Goal: Obtain resource: Download file/media

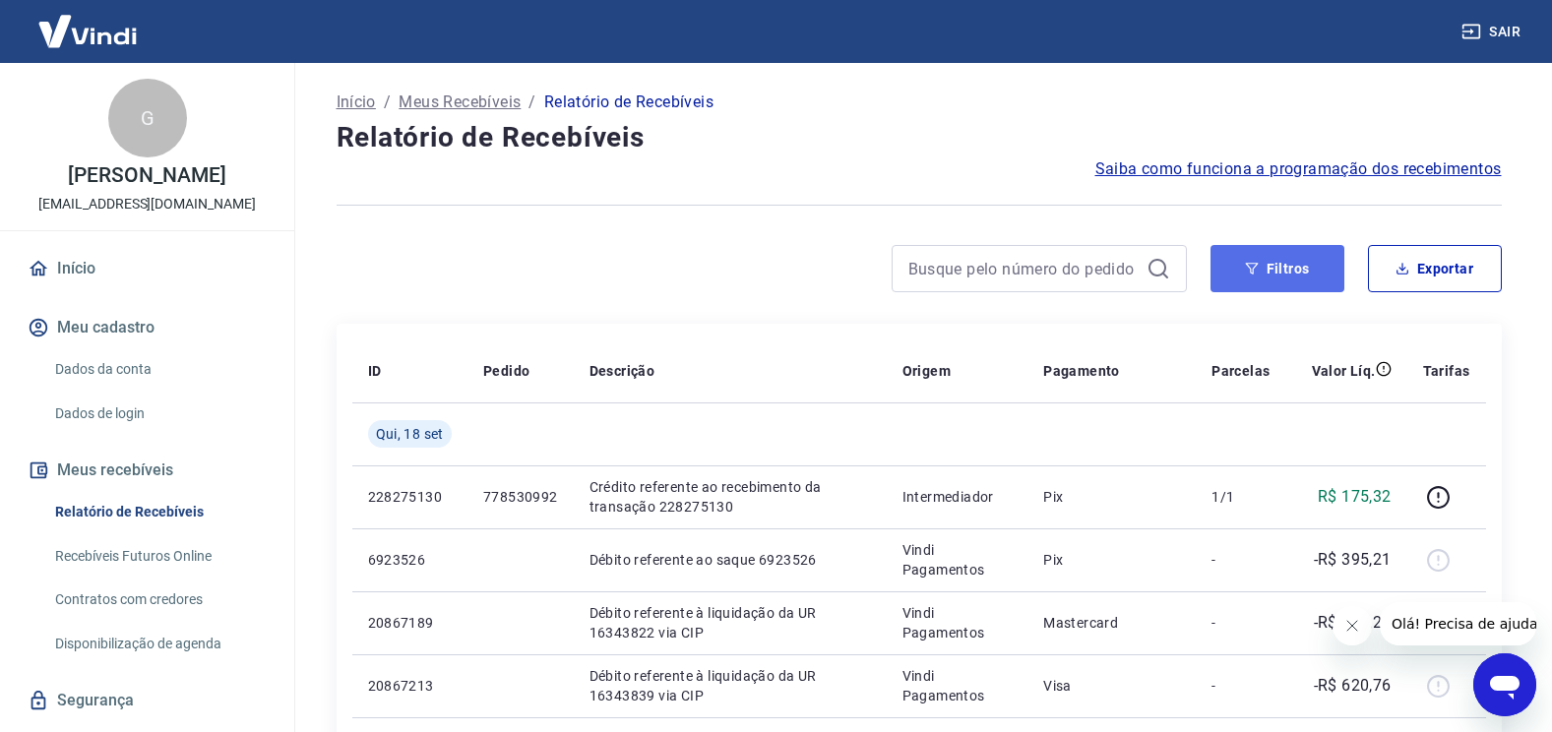
click at [1261, 274] on button "Filtros" at bounding box center [1277, 268] width 134 height 47
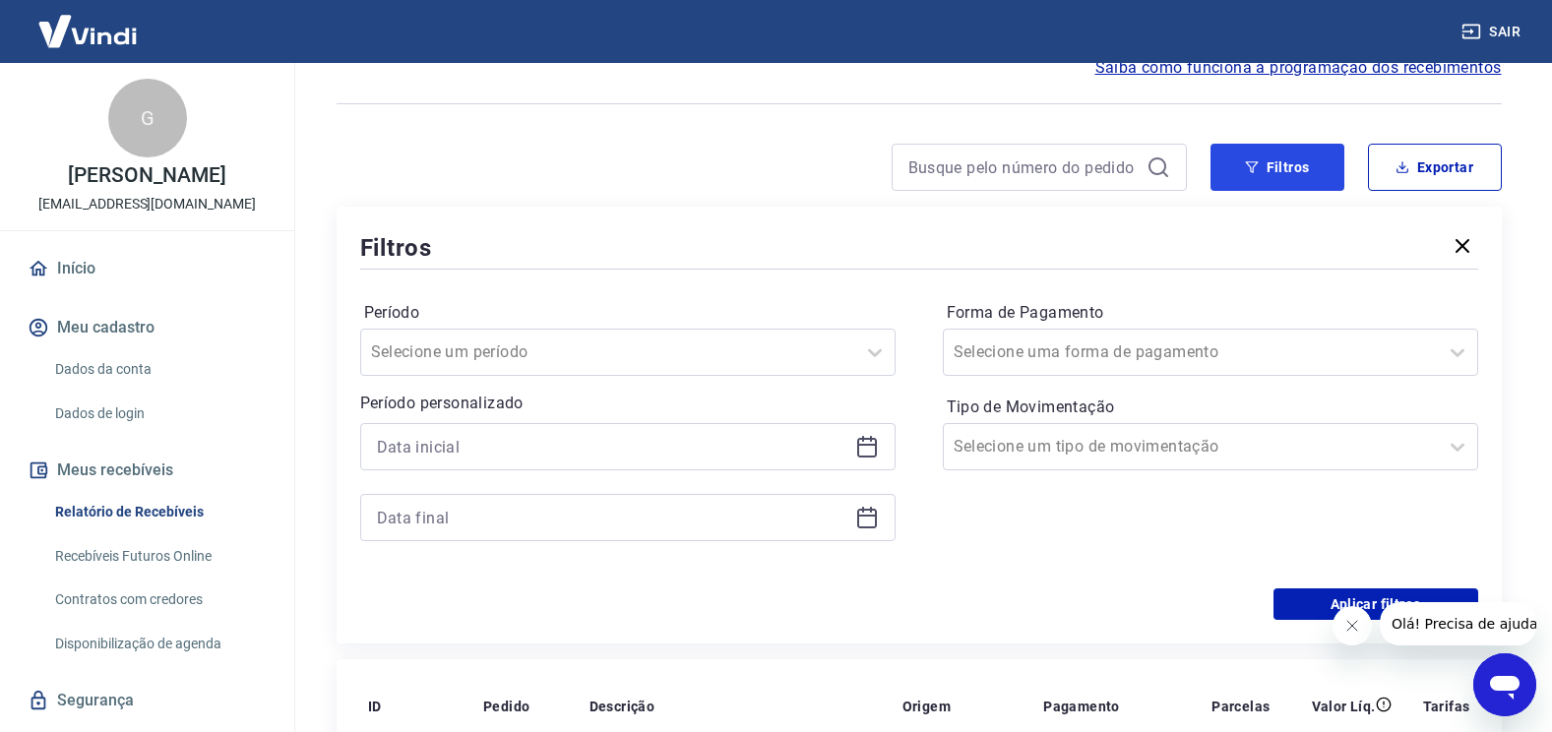
scroll to position [197, 0]
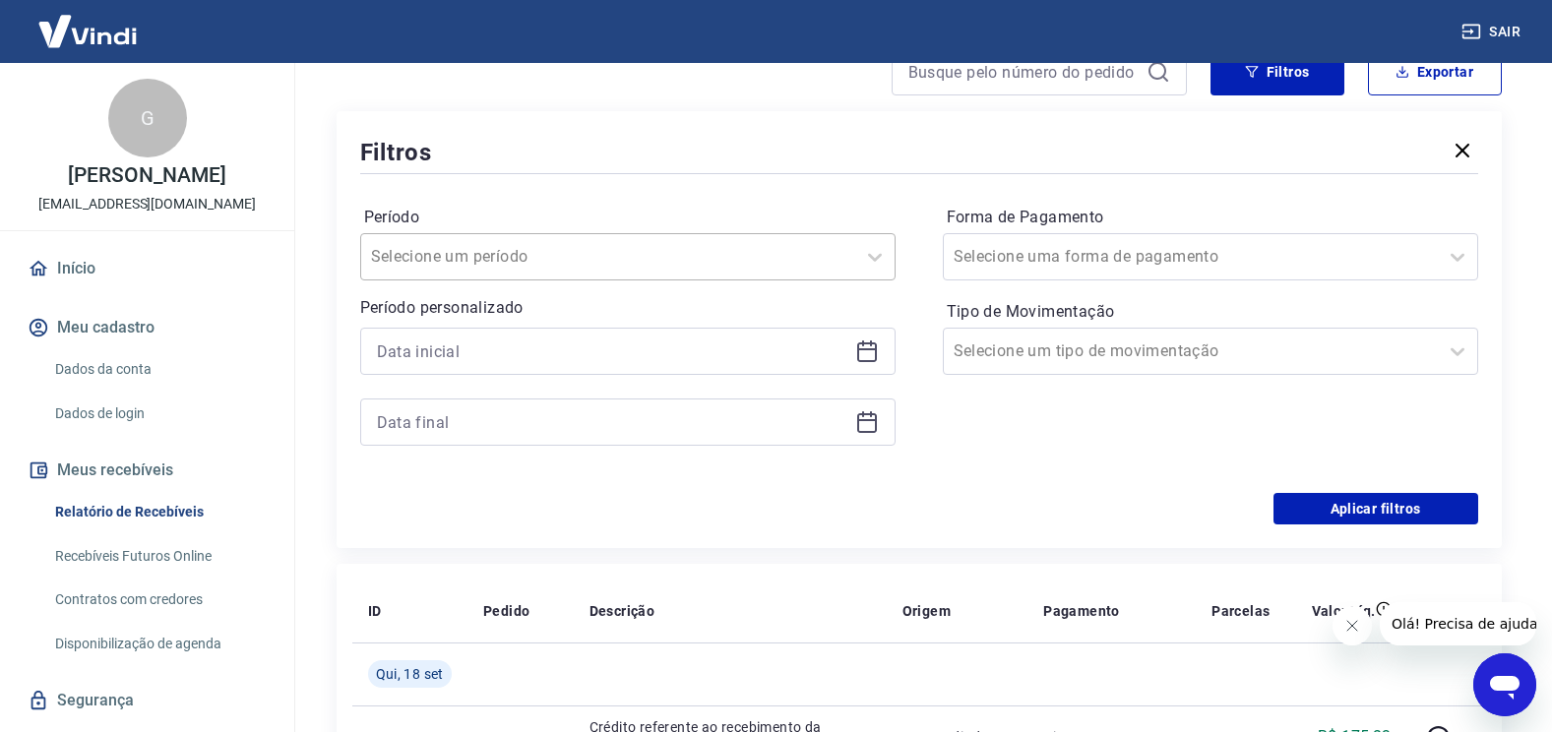
click at [517, 268] on input "Período" at bounding box center [470, 257] width 199 height 24
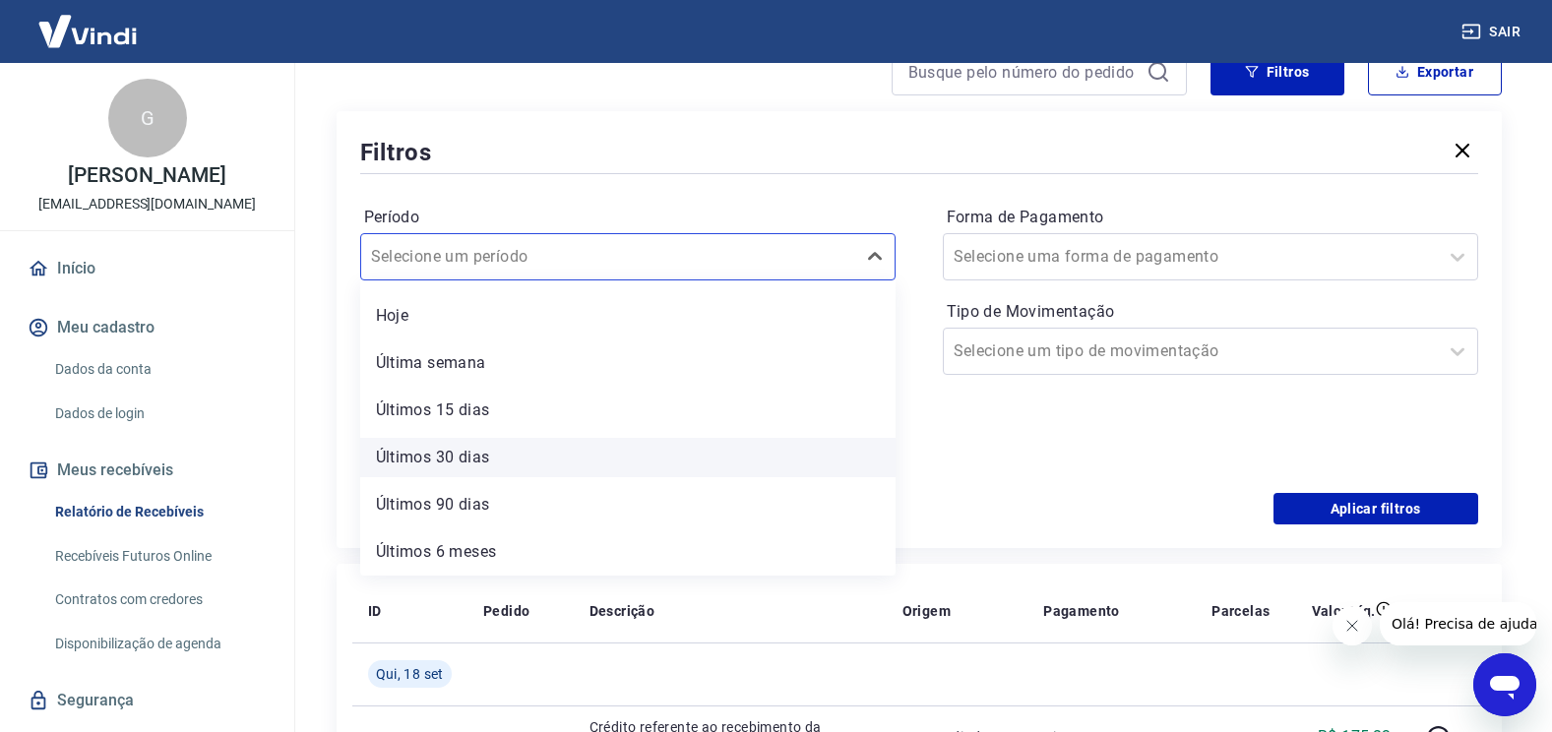
scroll to position [0, 0]
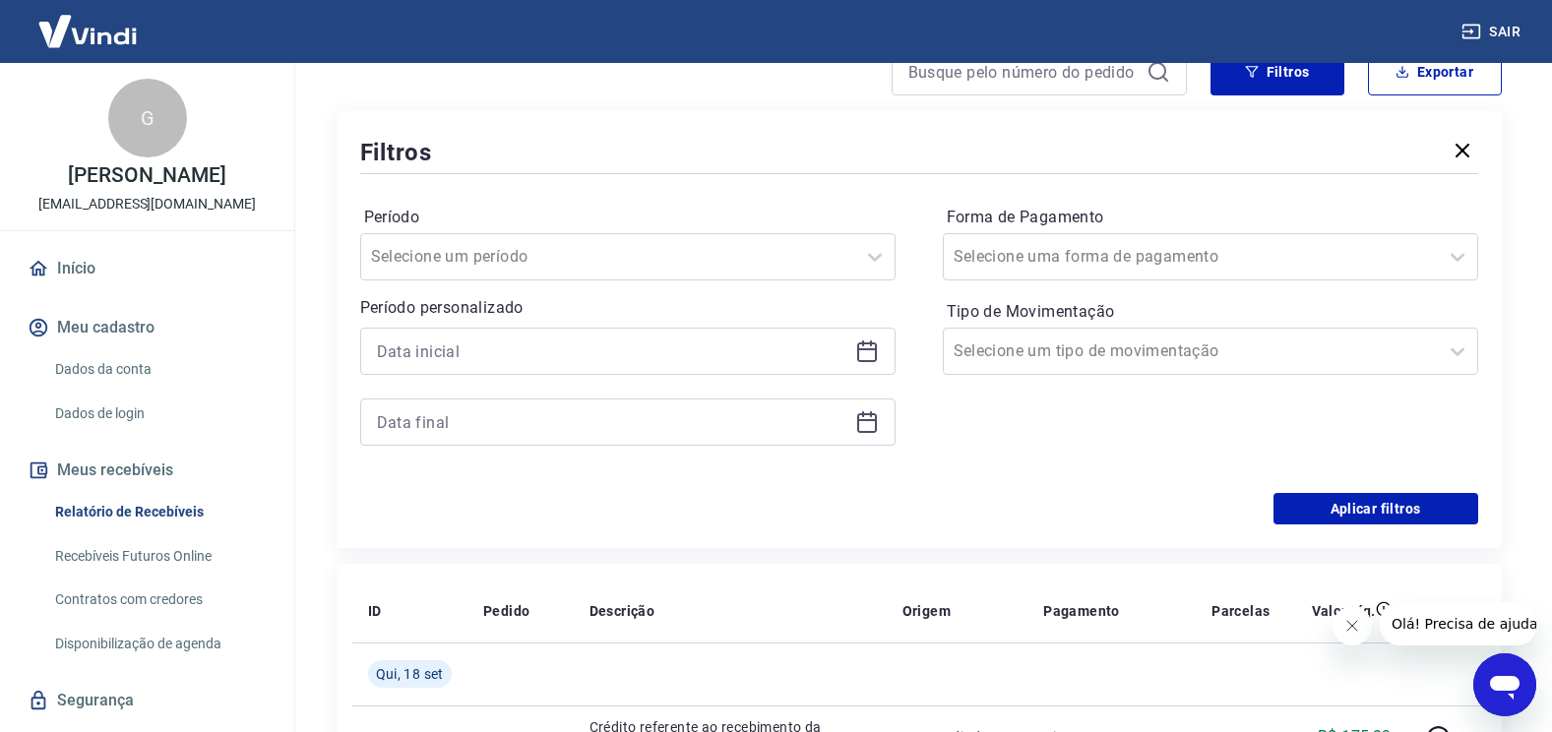
click at [539, 159] on div "Filtros" at bounding box center [919, 152] width 1118 height 34
click at [468, 338] on input at bounding box center [612, 351] width 470 height 30
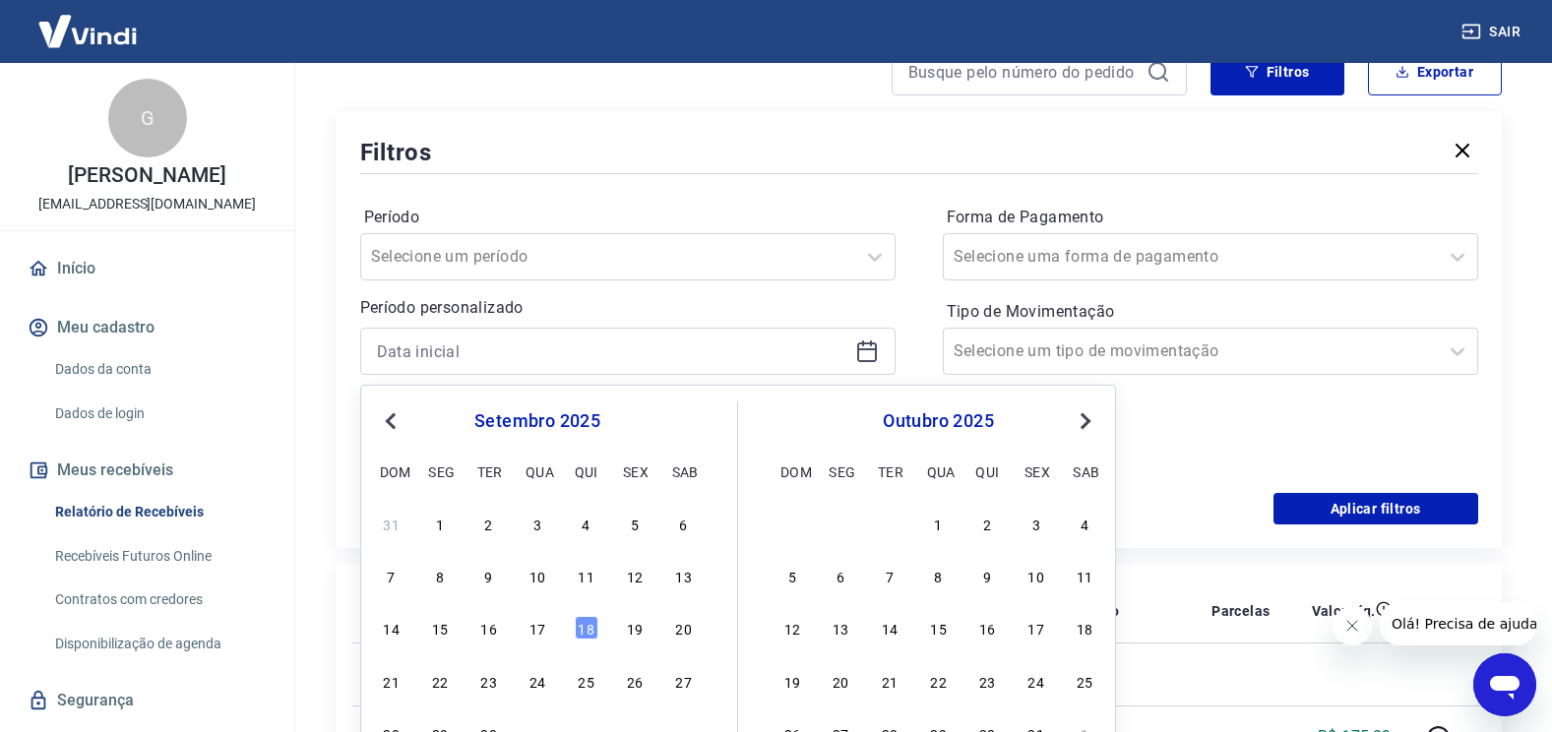
click at [388, 416] on button "Previous Month" at bounding box center [391, 421] width 24 height 24
click at [637, 528] on div "1" at bounding box center [635, 524] width 24 height 24
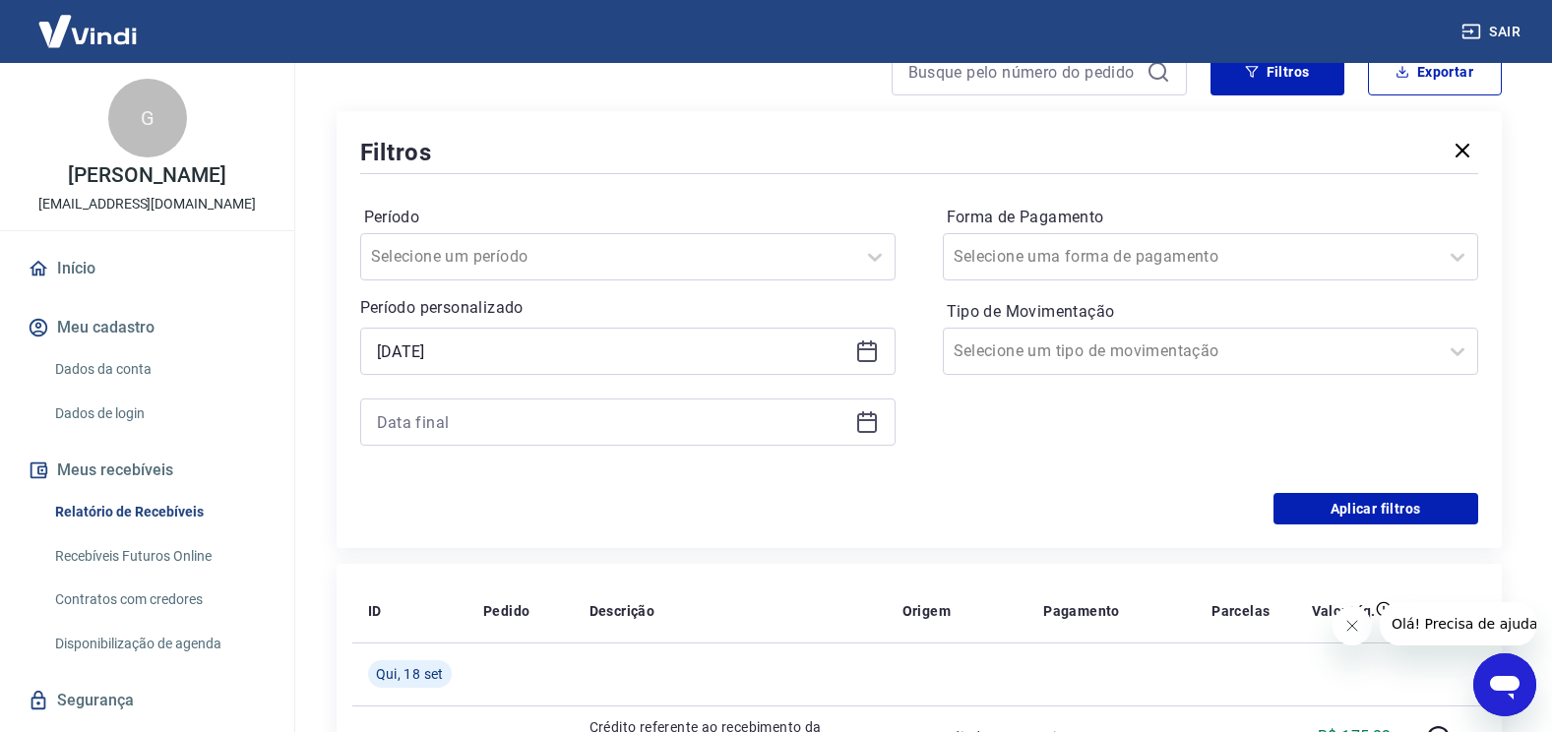
type input "[DATE]"
click at [476, 413] on input at bounding box center [612, 422] width 470 height 30
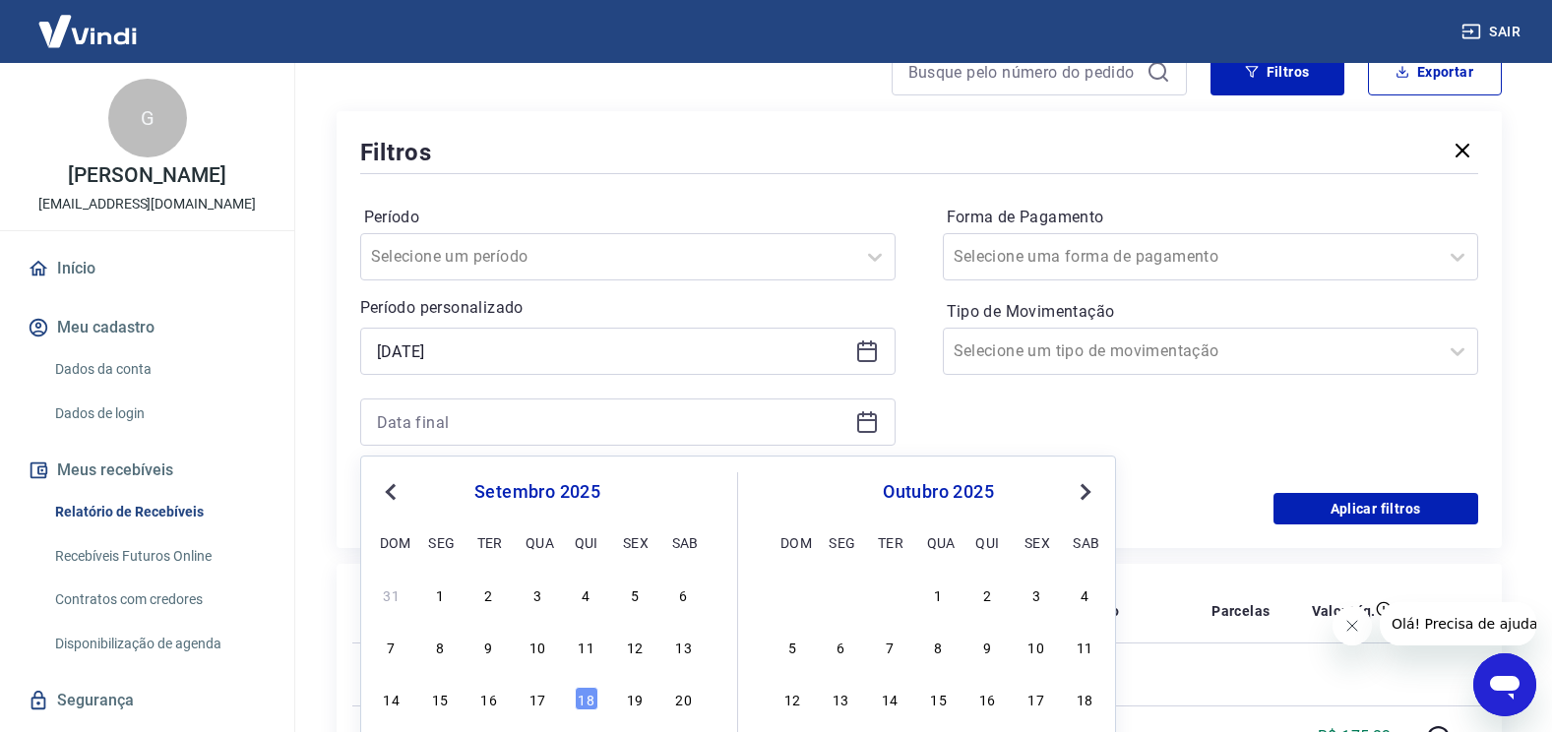
click at [393, 491] on span "Previous Month" at bounding box center [393, 491] width 0 height 23
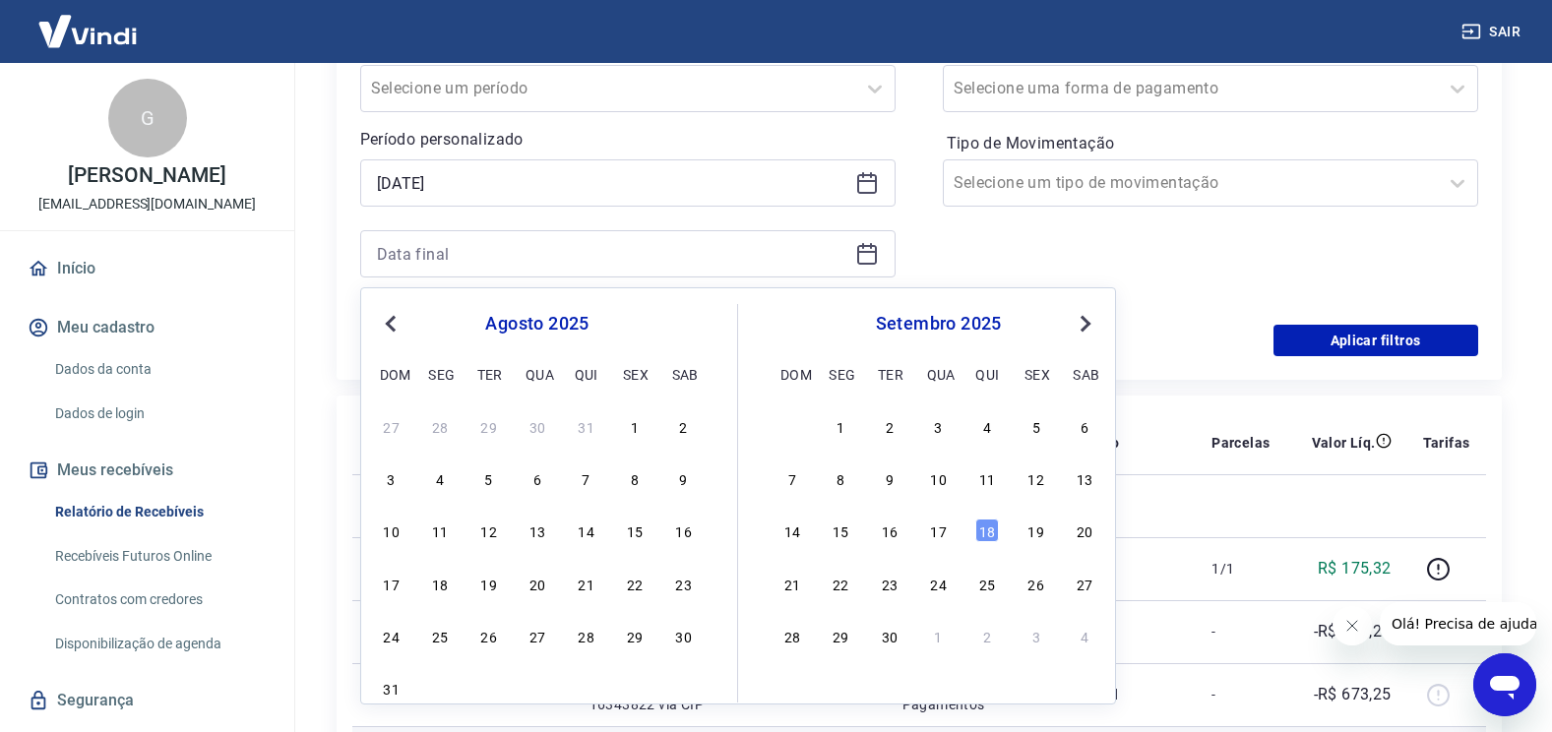
scroll to position [492, 0]
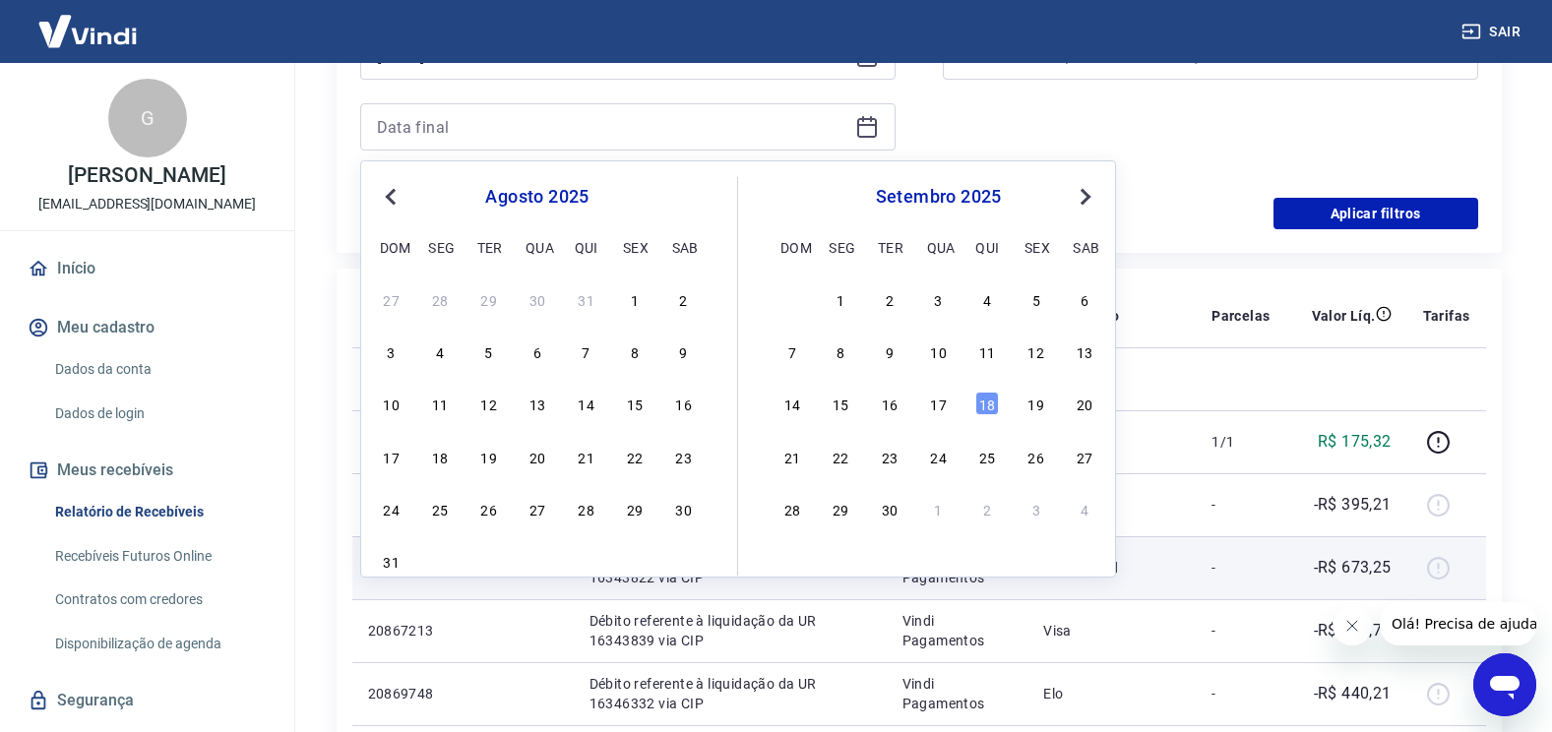
click at [380, 559] on div "31" at bounding box center [392, 561] width 24 height 24
type input "[DATE]"
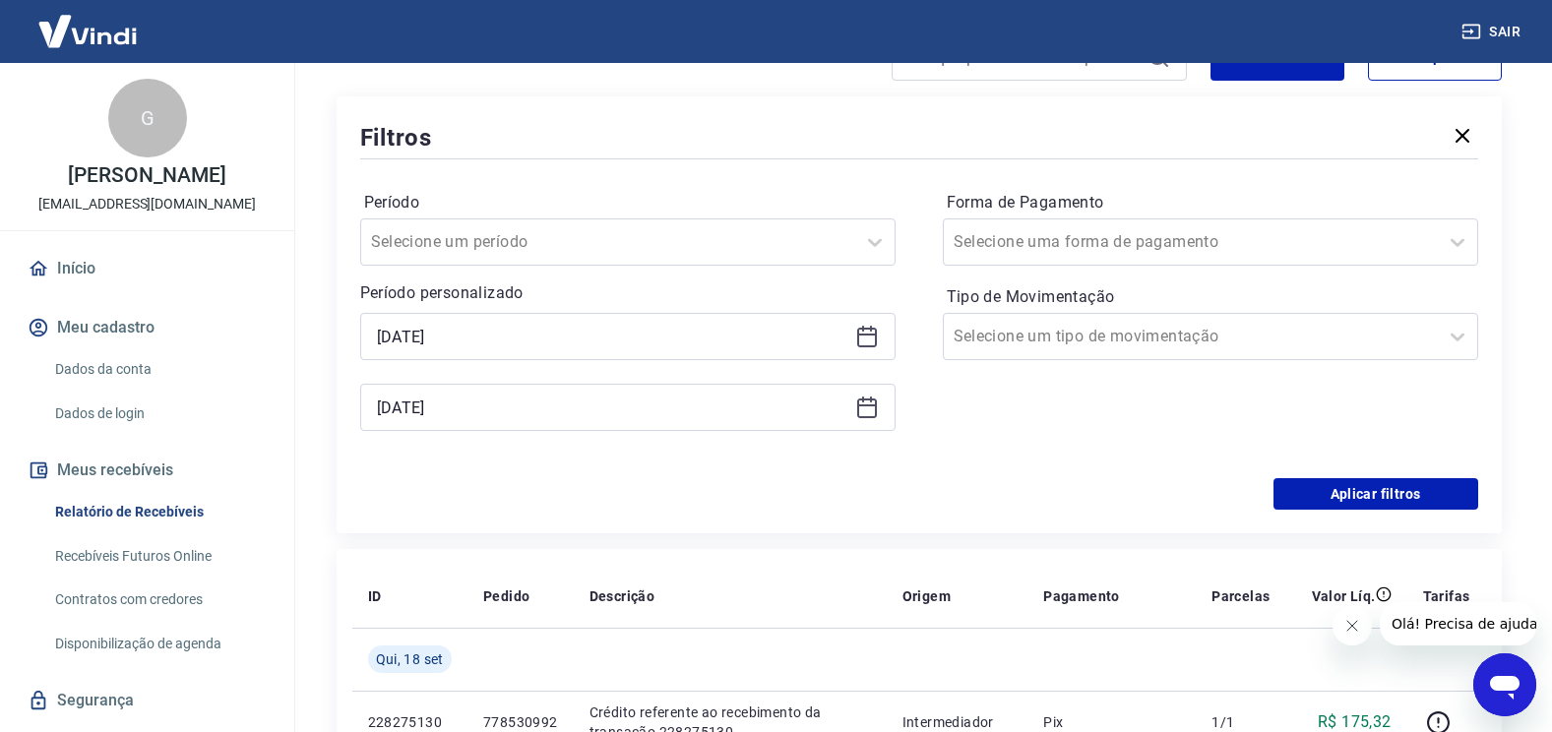
scroll to position [295, 0]
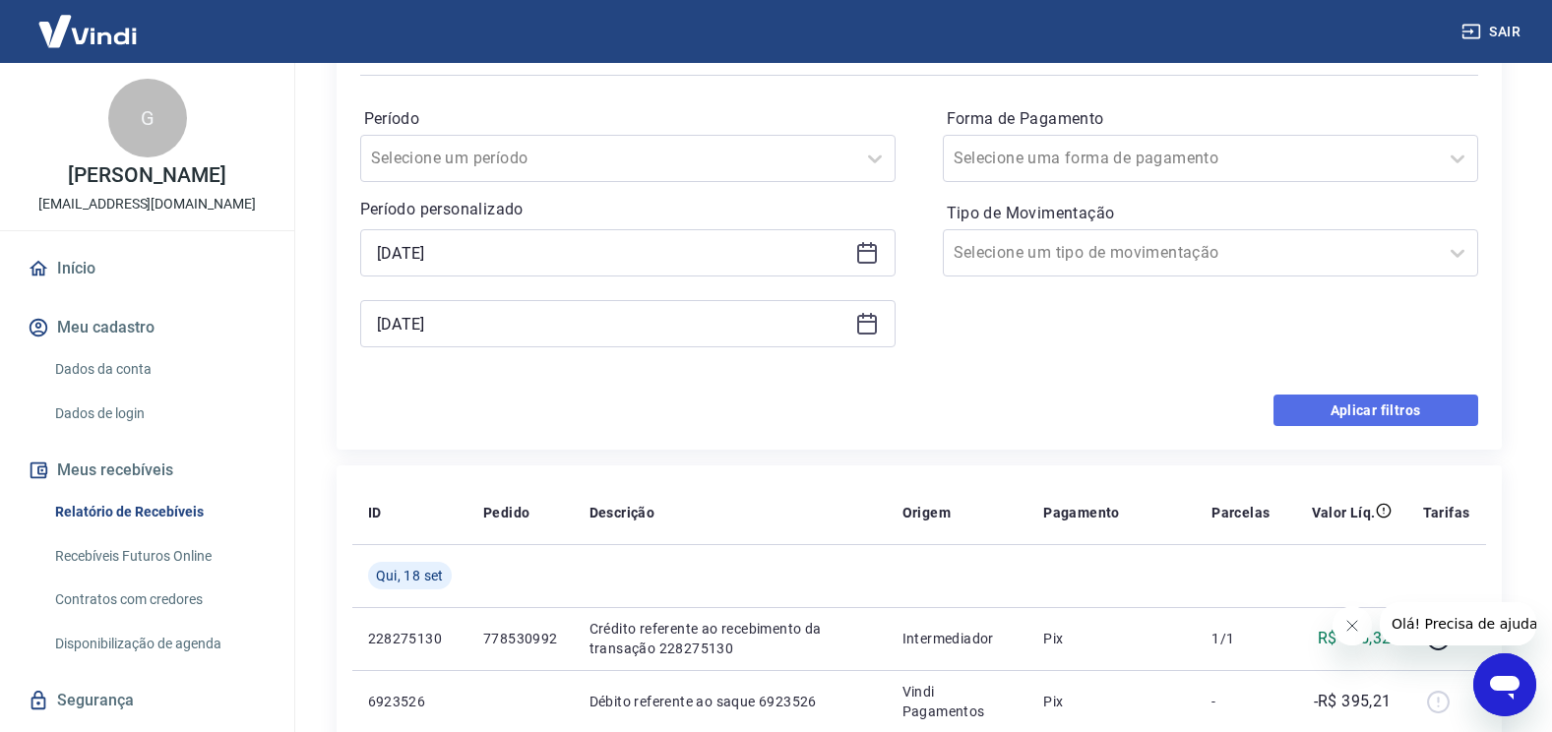
click at [1412, 404] on button "Aplicar filtros" at bounding box center [1375, 410] width 205 height 31
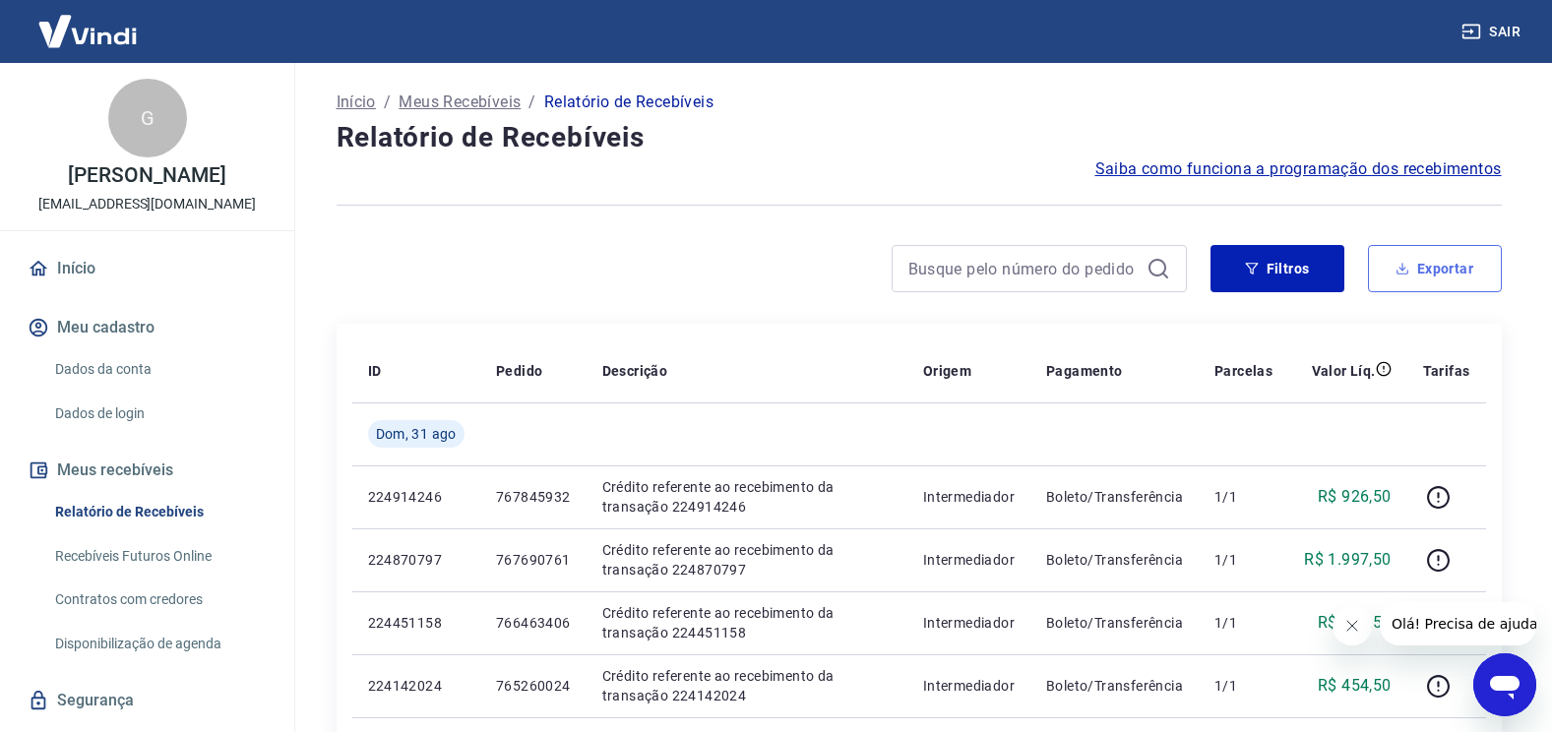
click at [1435, 281] on button "Exportar" at bounding box center [1435, 268] width 134 height 47
type input "[DATE]"
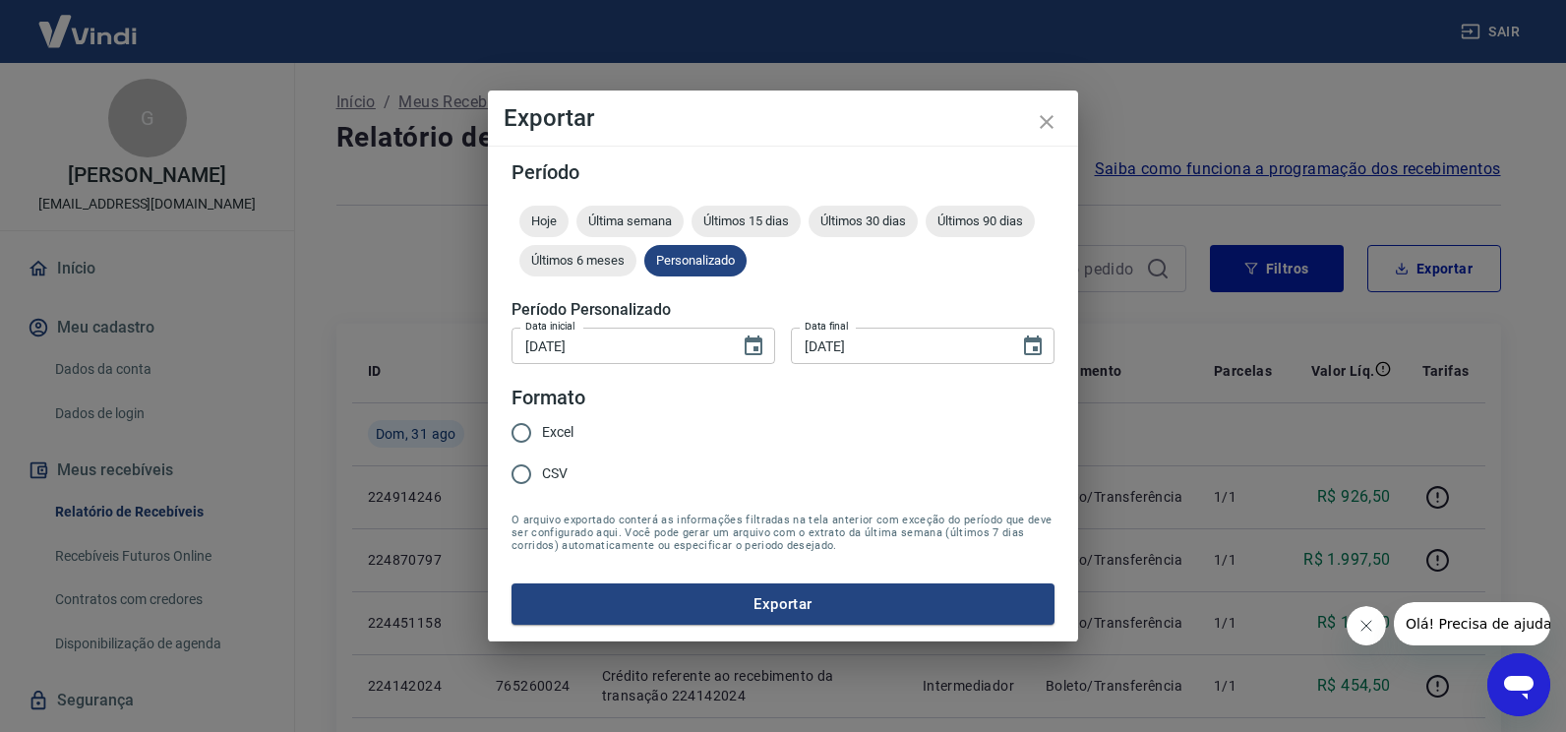
click at [570, 432] on span "Excel" at bounding box center [557, 432] width 31 height 21
click at [542, 432] on input "Excel" at bounding box center [521, 432] width 41 height 41
radio input "true"
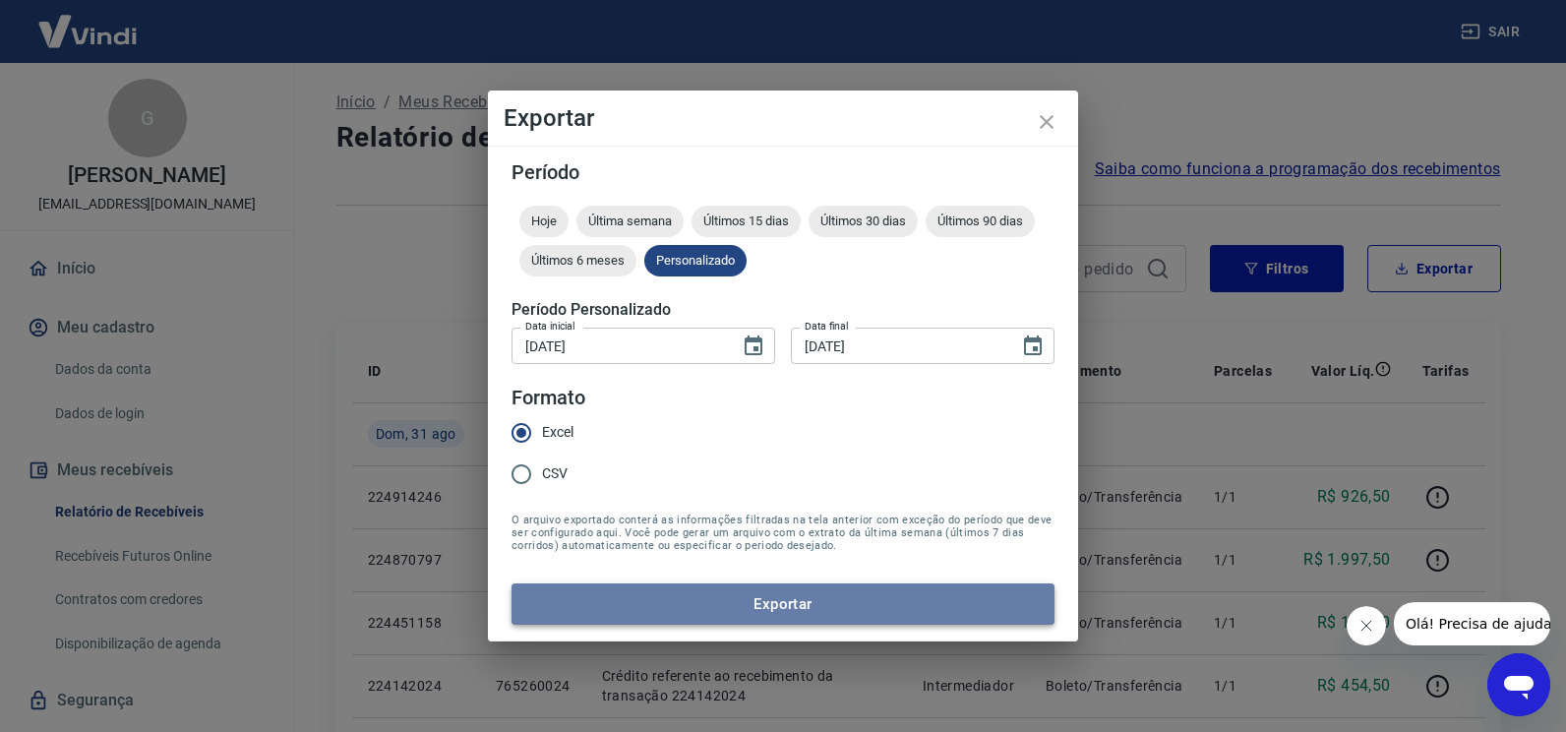
click at [845, 612] on button "Exportar" at bounding box center [783, 603] width 543 height 41
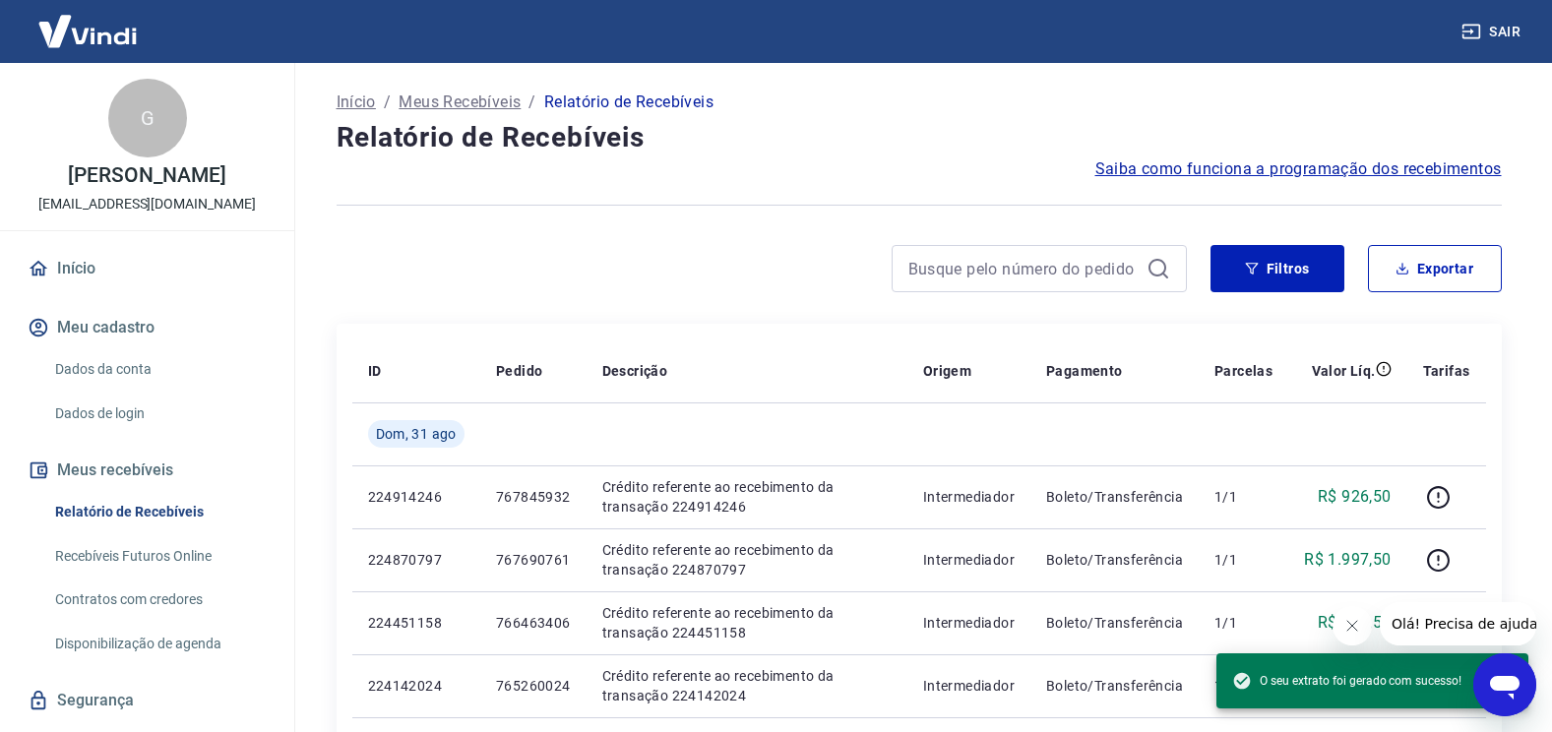
drag, startPoint x: 803, startPoint y: 315, endPoint x: 837, endPoint y: 331, distance: 37.9
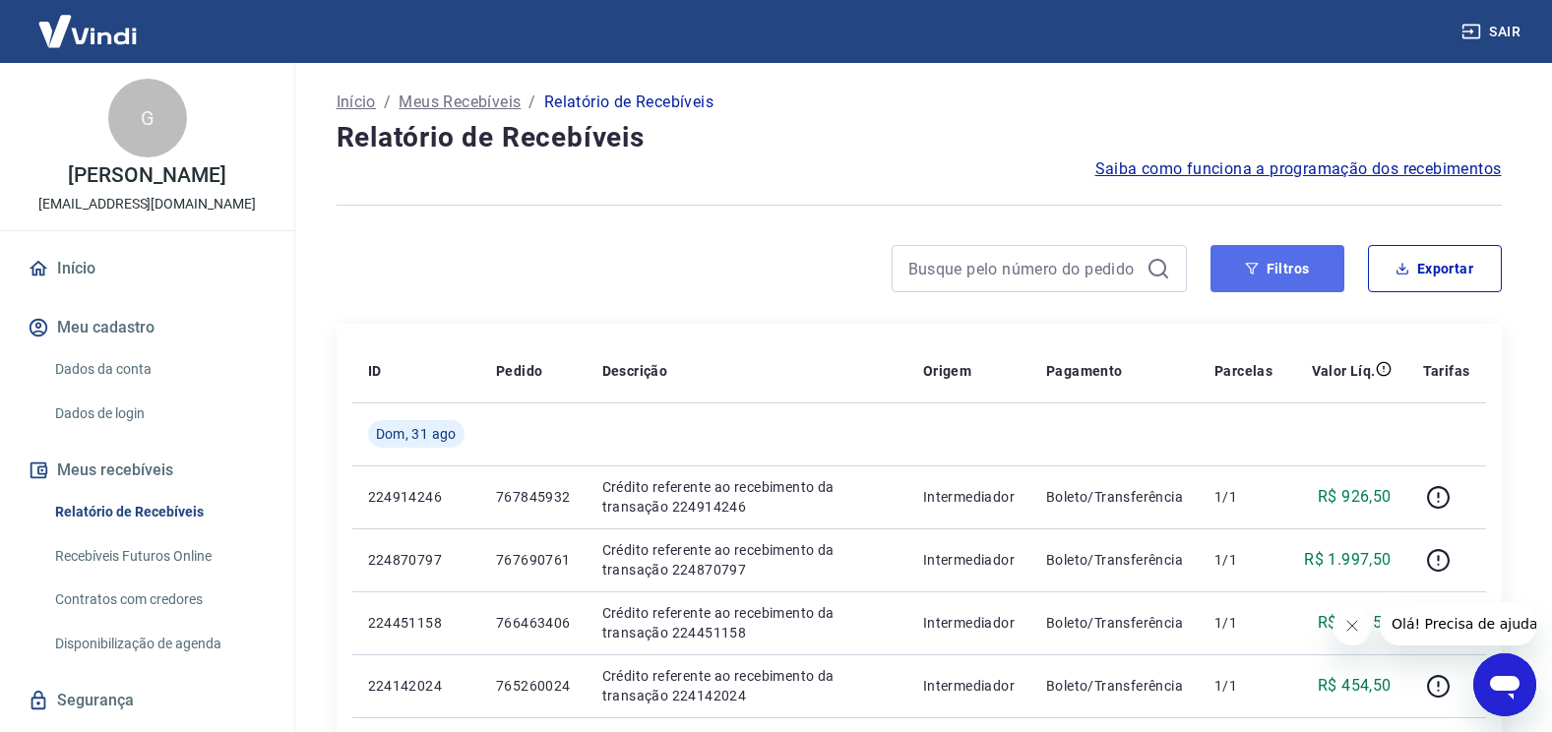
click at [1284, 275] on button "Filtros" at bounding box center [1277, 268] width 134 height 47
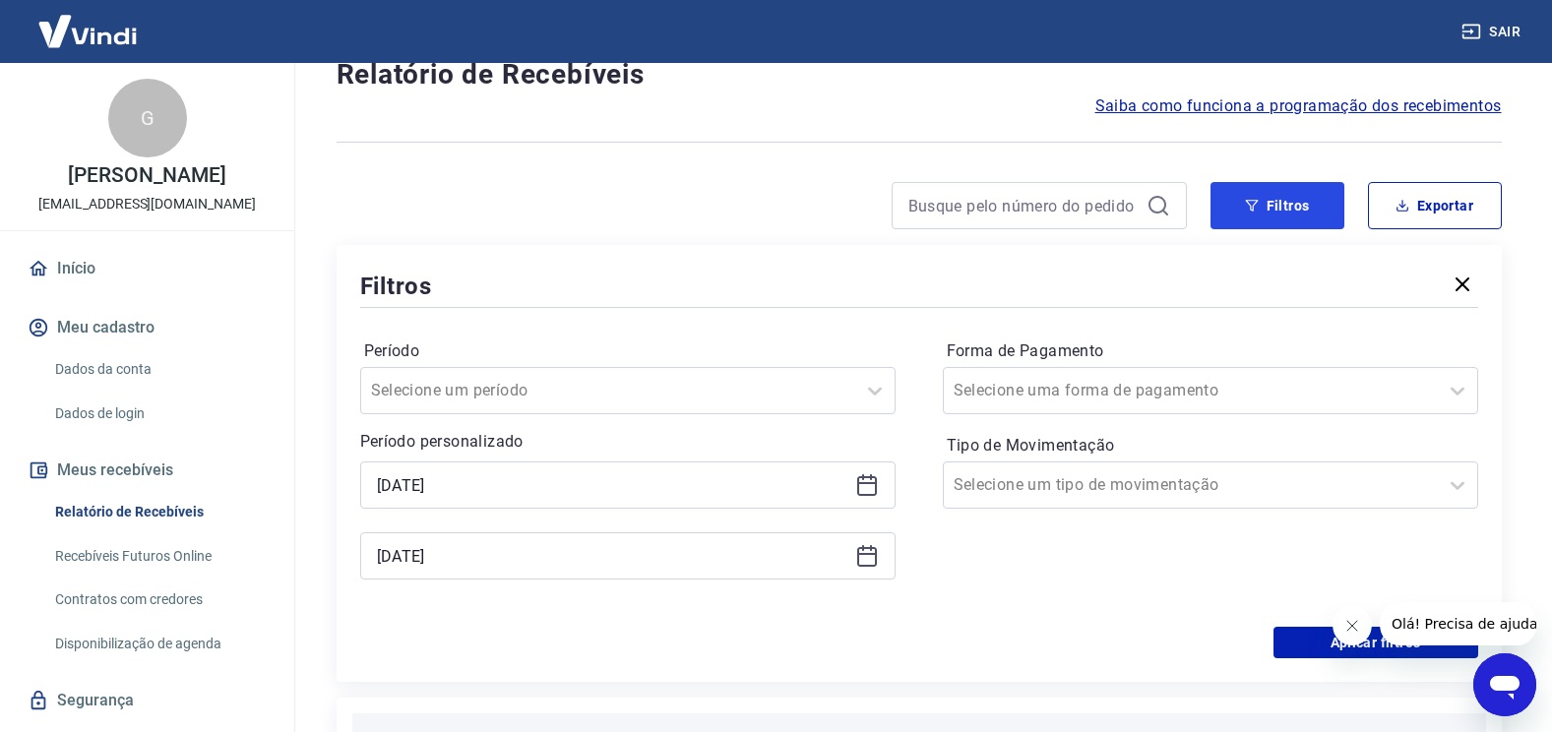
scroll to position [197, 0]
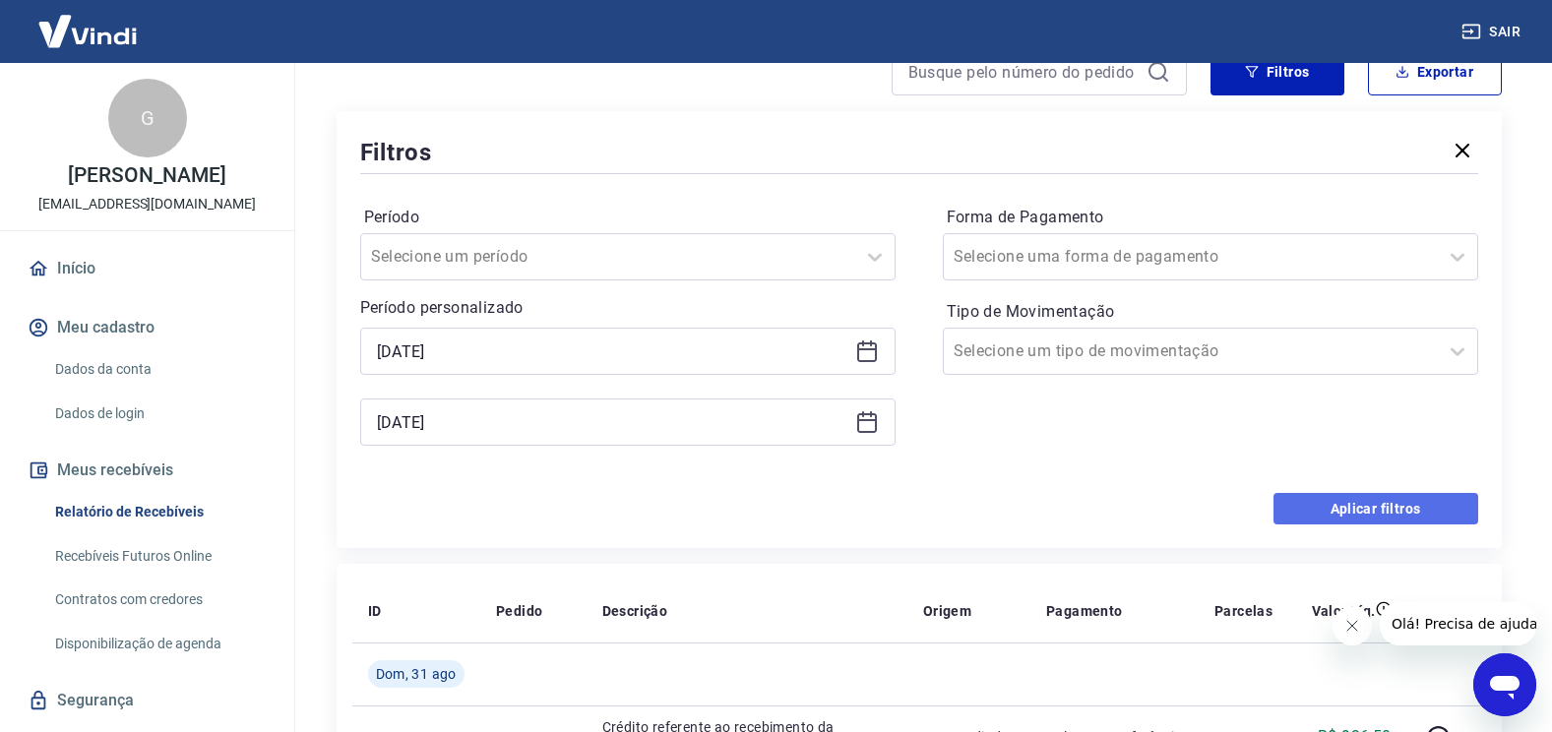
click at [1318, 499] on button "Aplicar filtros" at bounding box center [1375, 508] width 205 height 31
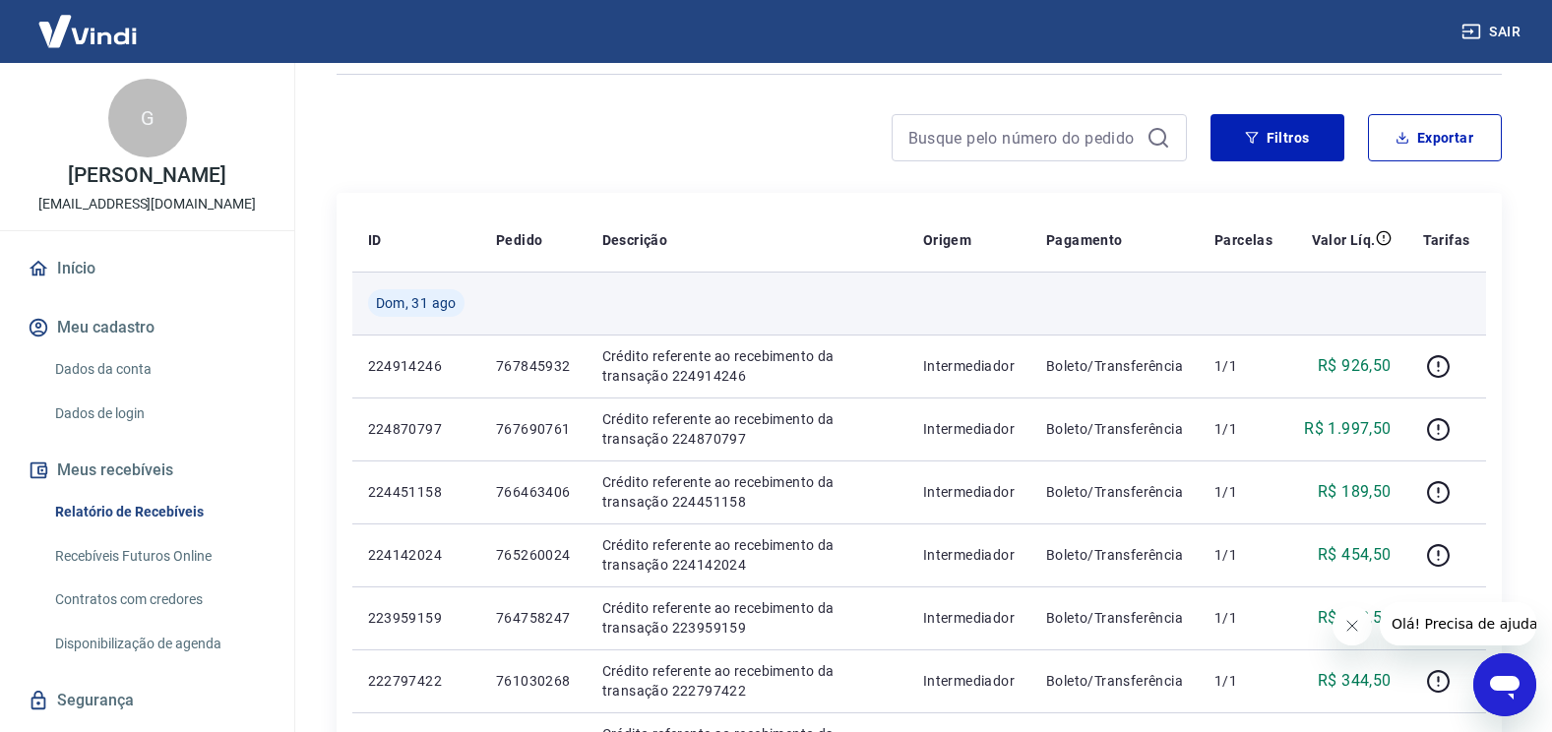
scroll to position [0, 0]
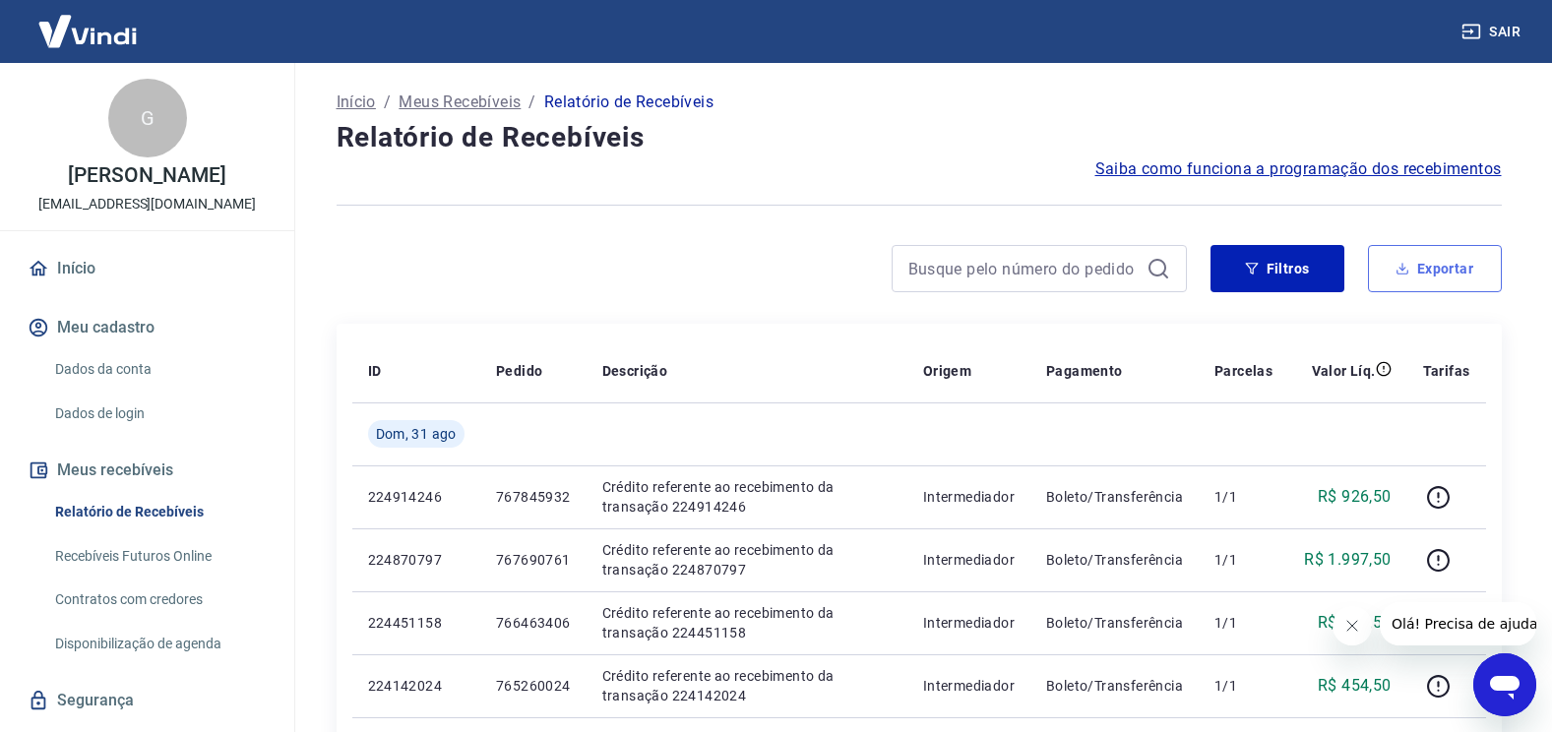
click at [1417, 269] on button "Exportar" at bounding box center [1435, 268] width 134 height 47
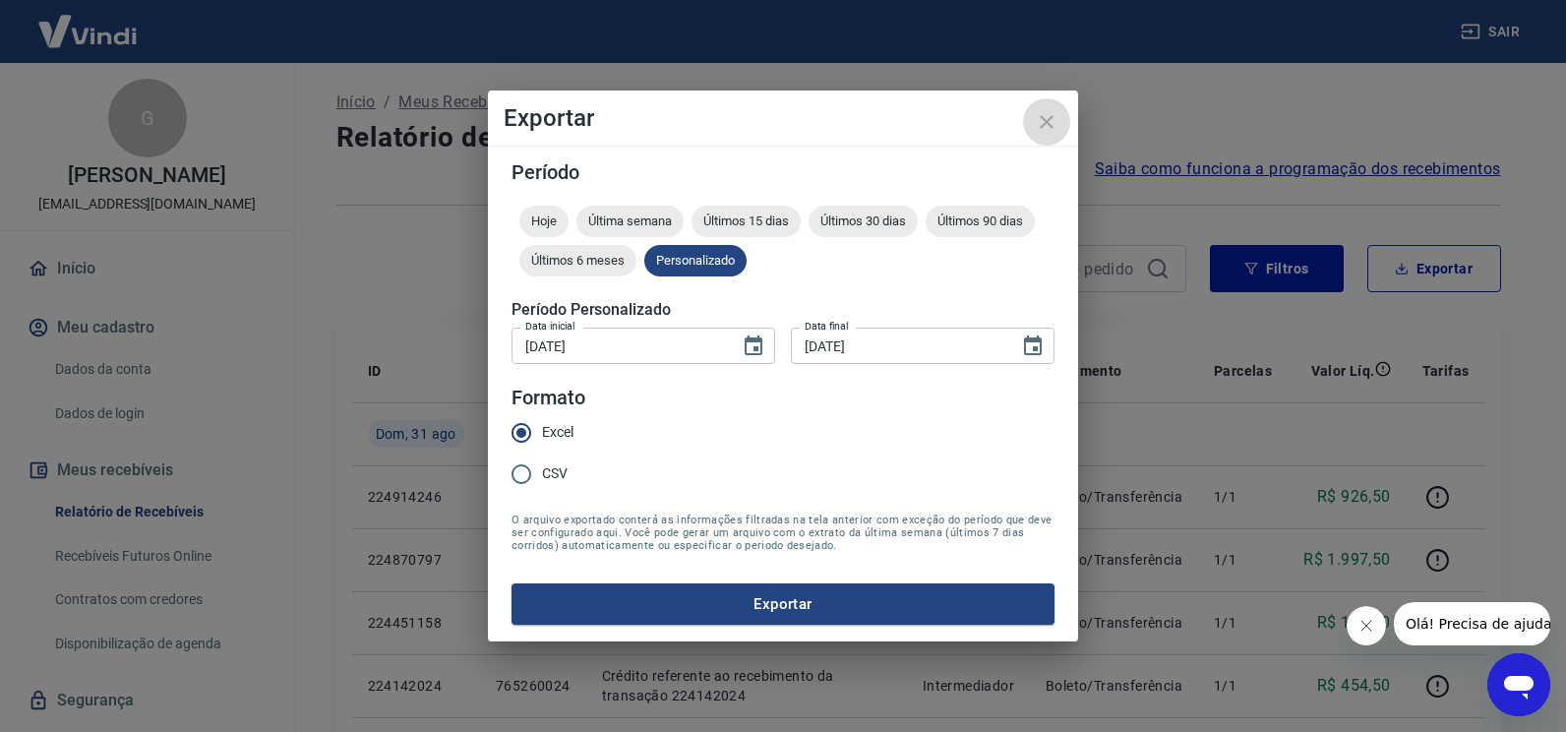
click at [1034, 118] on button "close" at bounding box center [1046, 121] width 47 height 47
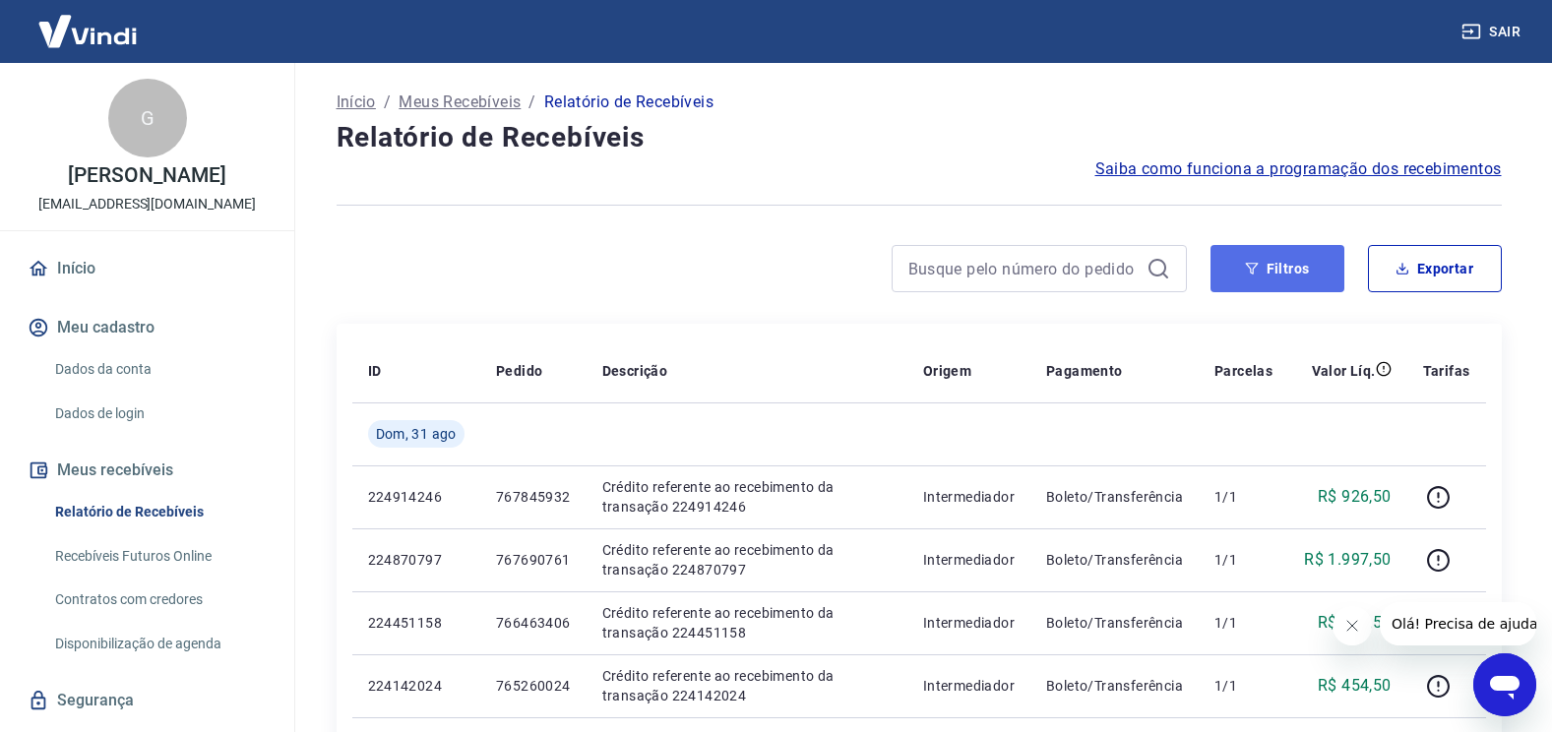
click at [1259, 270] on button "Filtros" at bounding box center [1277, 268] width 134 height 47
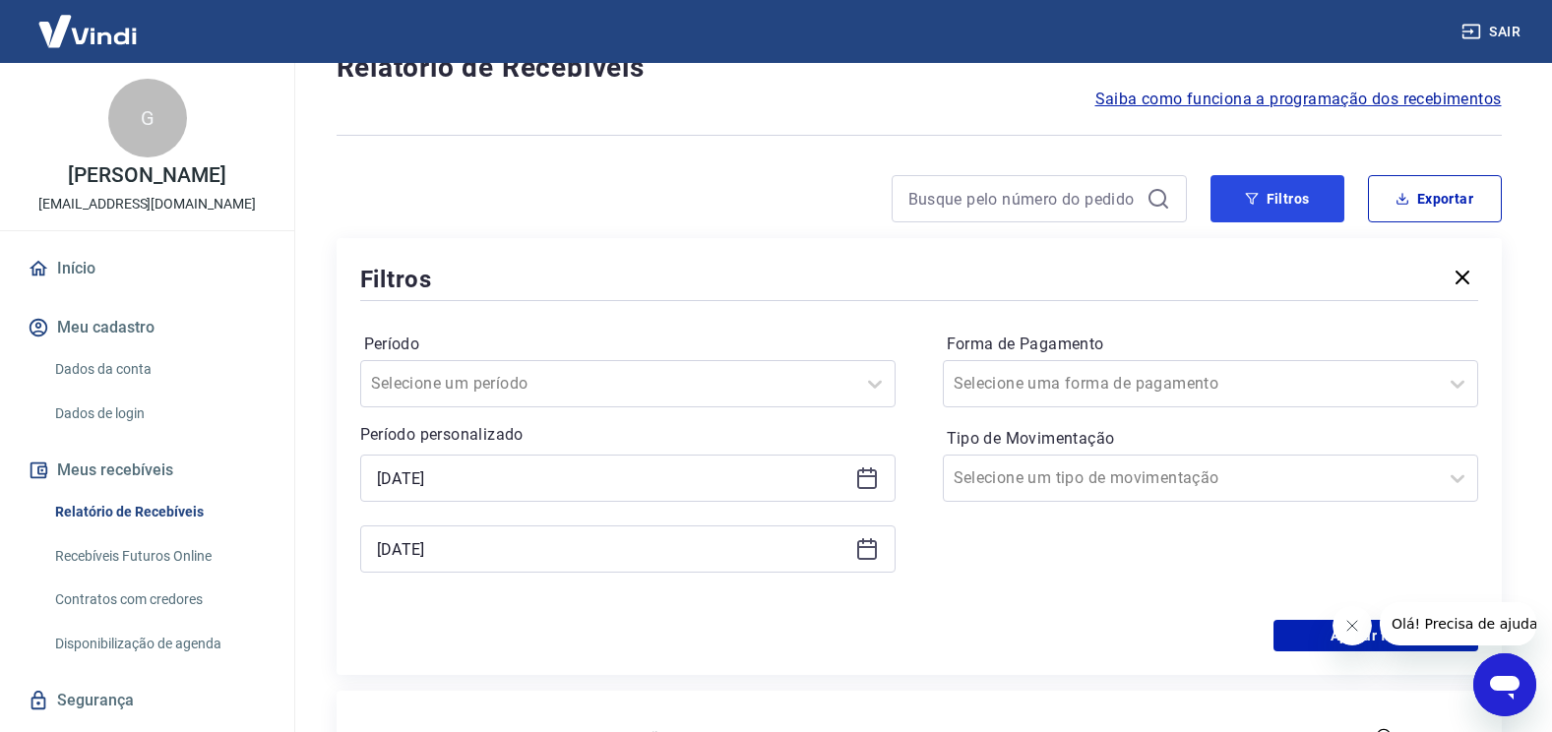
scroll to position [295, 0]
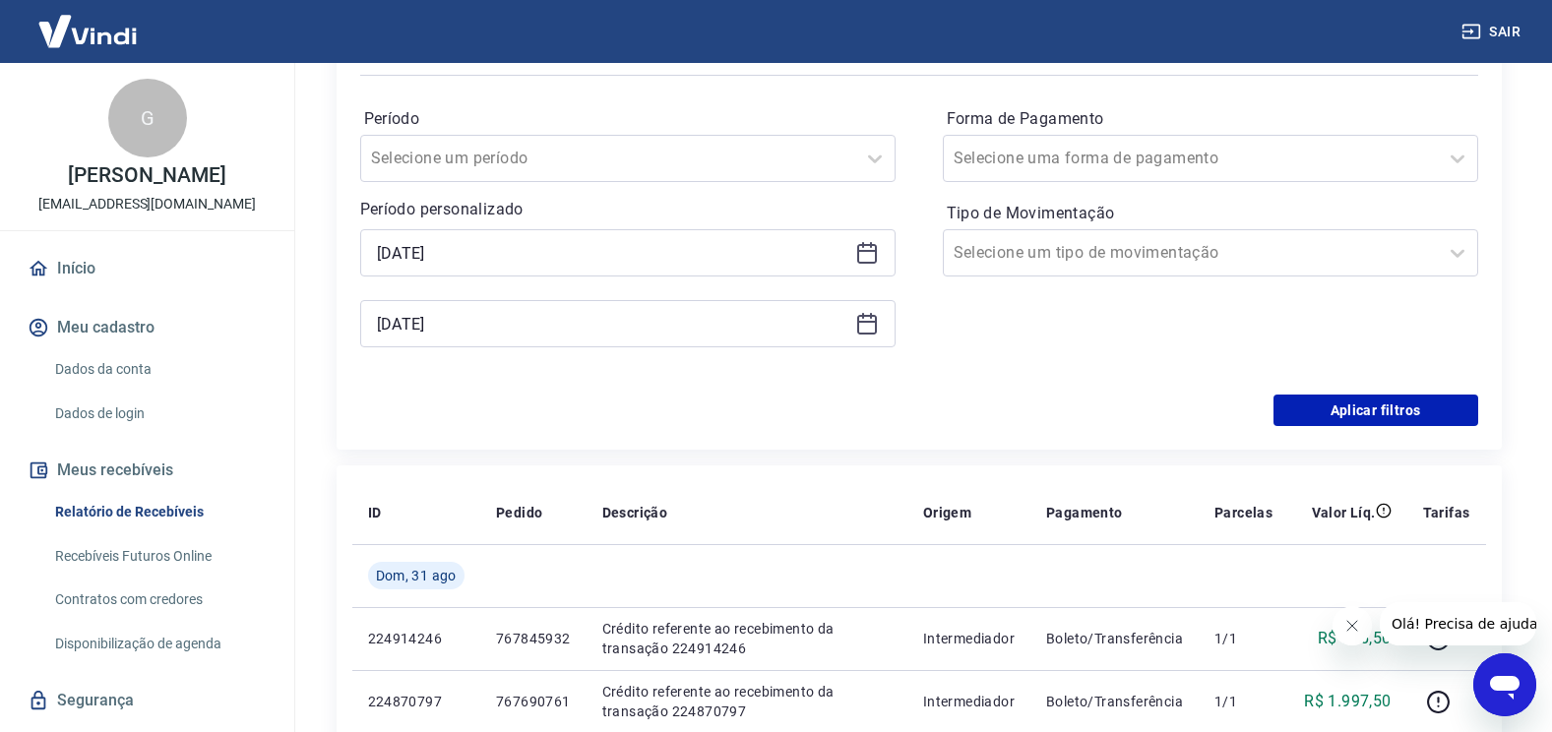
click at [867, 244] on icon at bounding box center [867, 254] width 20 height 20
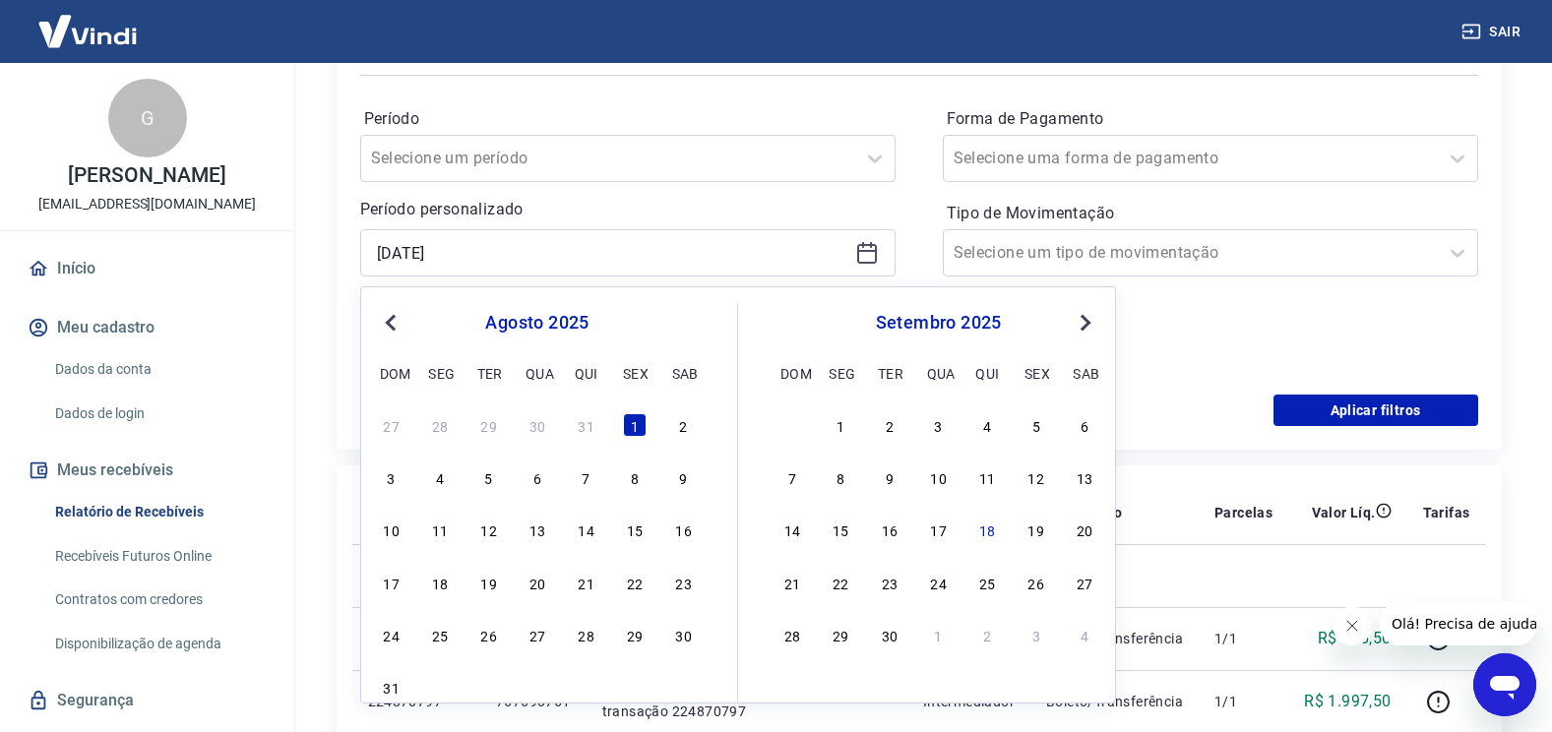
click at [827, 425] on div "1 2 3 4 5 6" at bounding box center [938, 424] width 322 height 29
click at [844, 420] on div "1" at bounding box center [840, 425] width 24 height 24
type input "[DATE]"
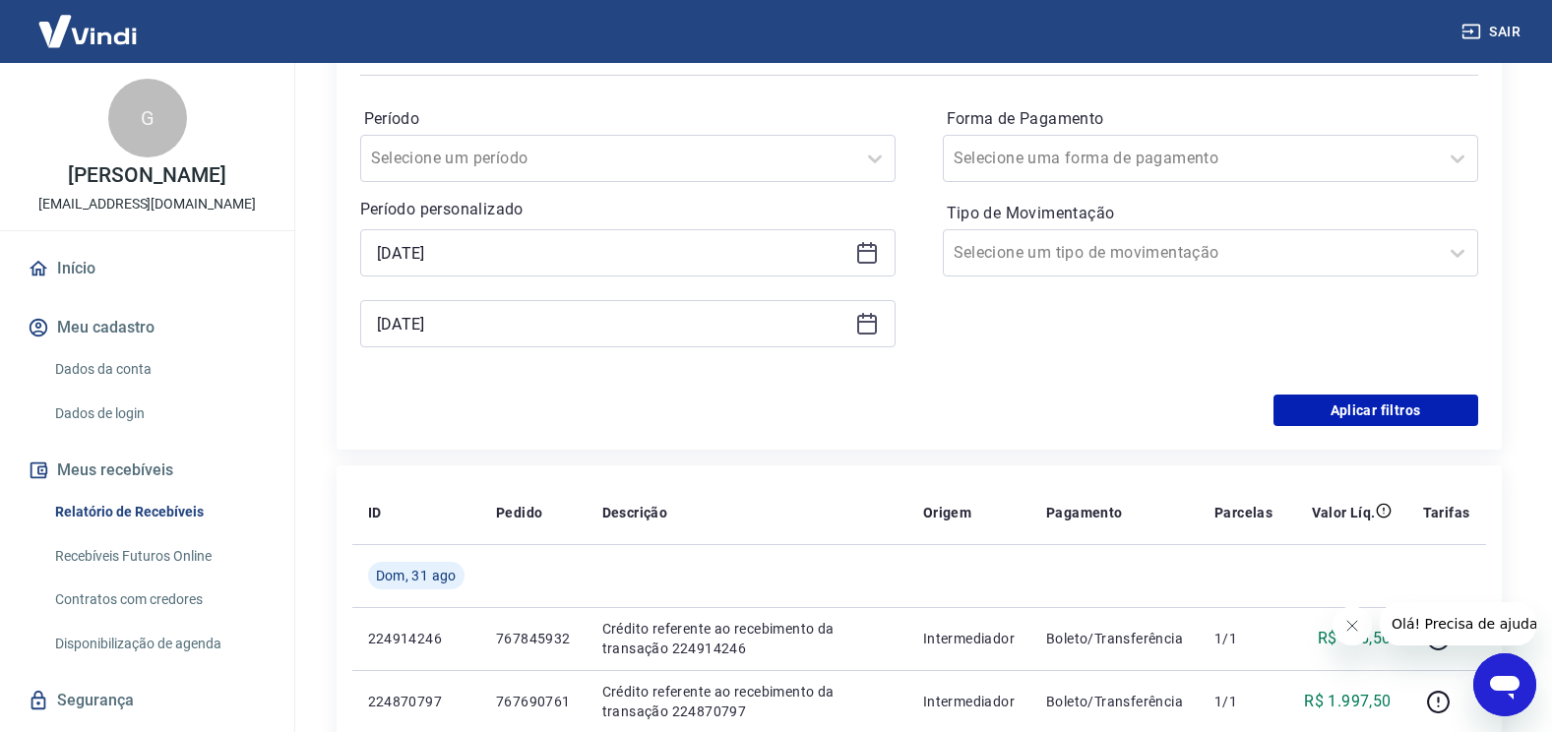
click at [875, 320] on icon at bounding box center [867, 324] width 24 height 24
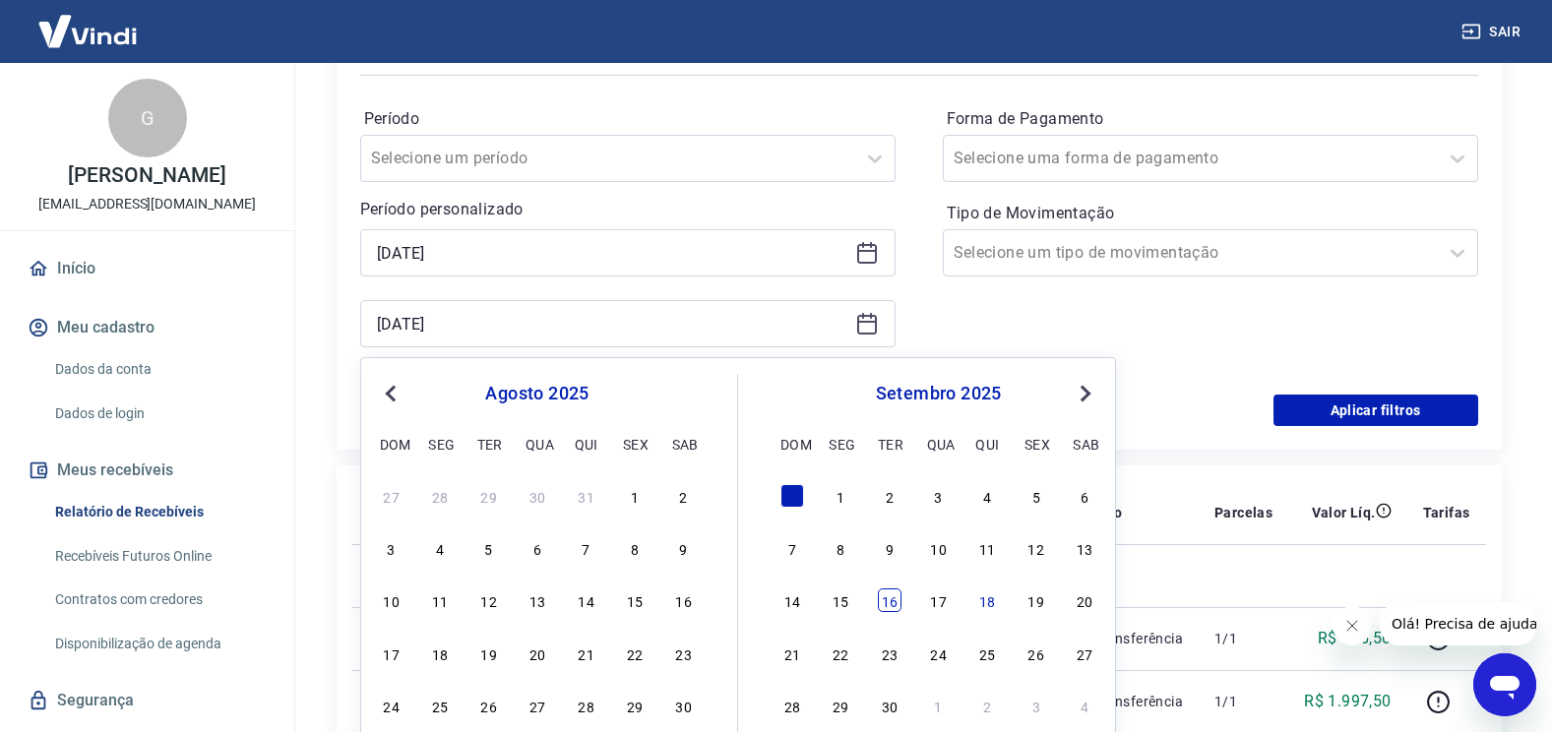
click at [889, 603] on div "16" at bounding box center [890, 600] width 24 height 24
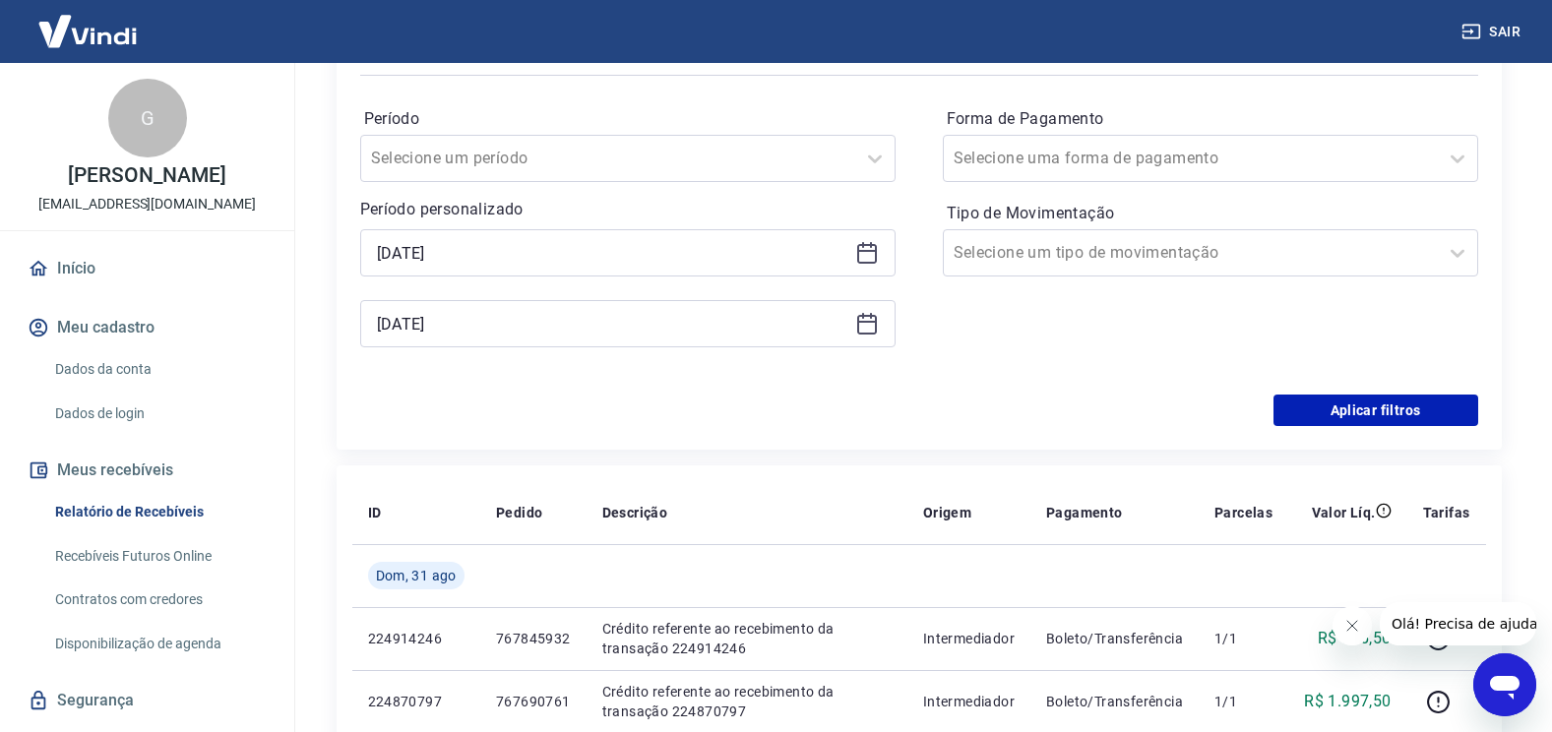
type input "[DATE]"
click at [1316, 410] on button "Aplicar filtros" at bounding box center [1375, 410] width 205 height 31
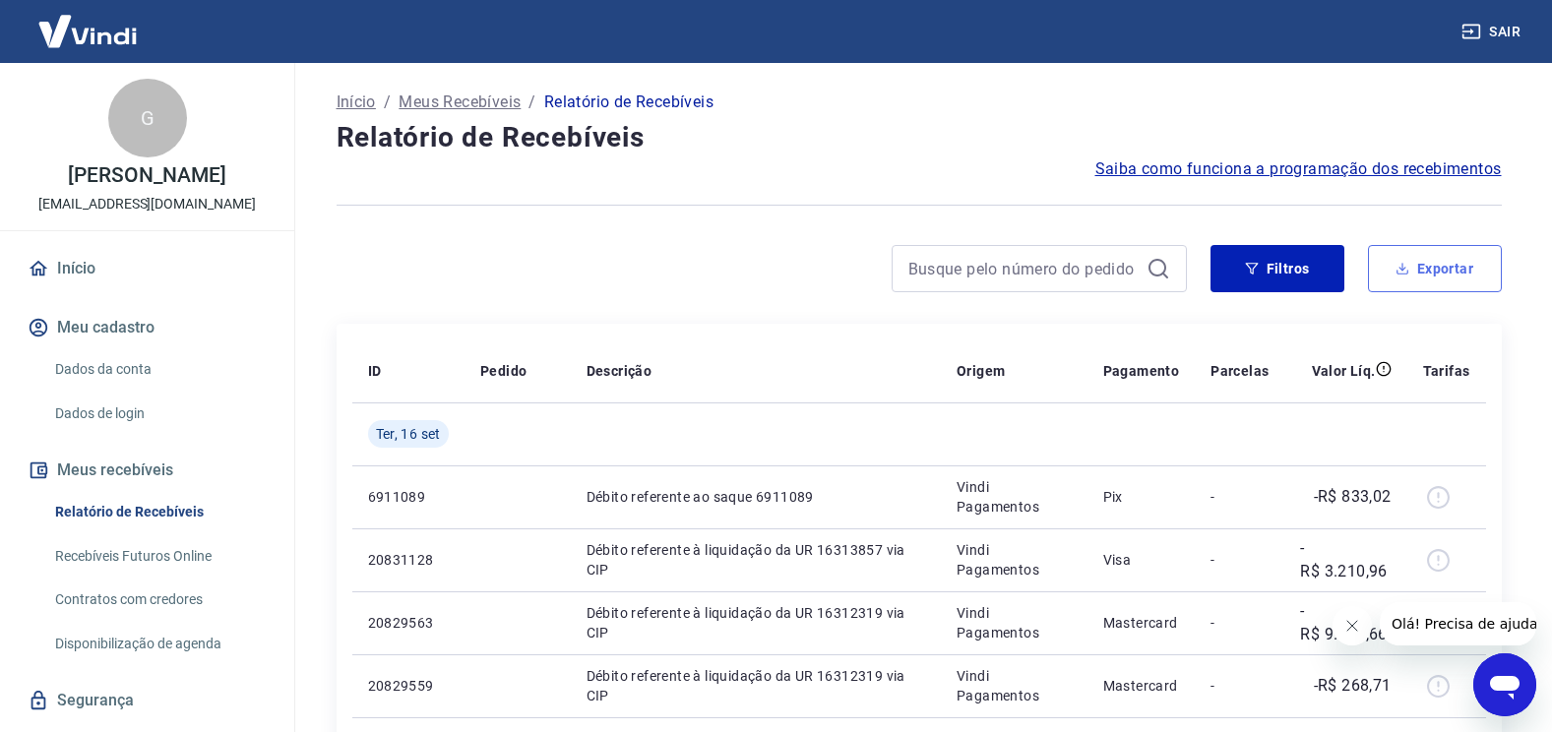
click at [1452, 269] on button "Exportar" at bounding box center [1435, 268] width 134 height 47
type input "[DATE]"
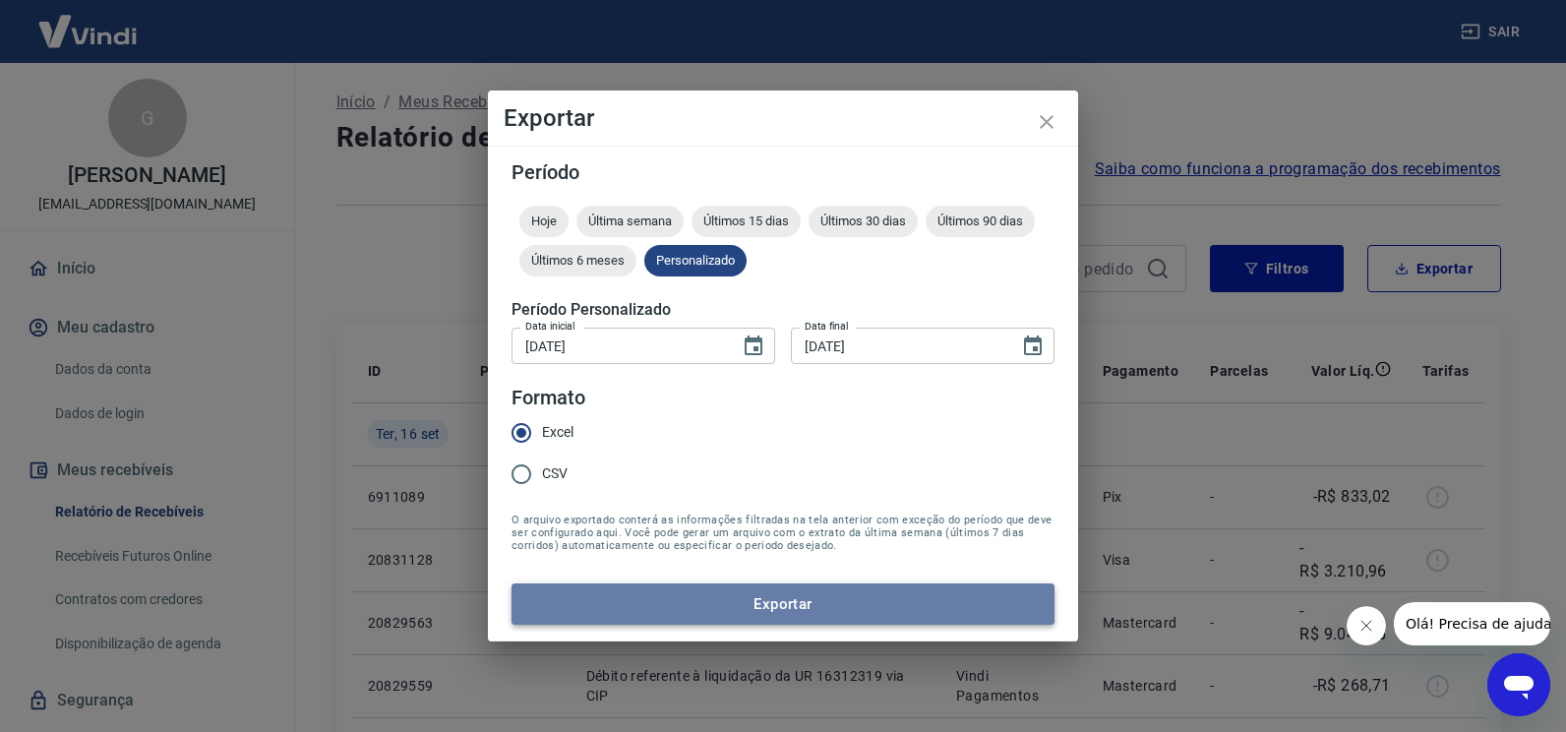
click at [839, 615] on button "Exportar" at bounding box center [783, 603] width 543 height 41
